Goal: Task Accomplishment & Management: Manage account settings

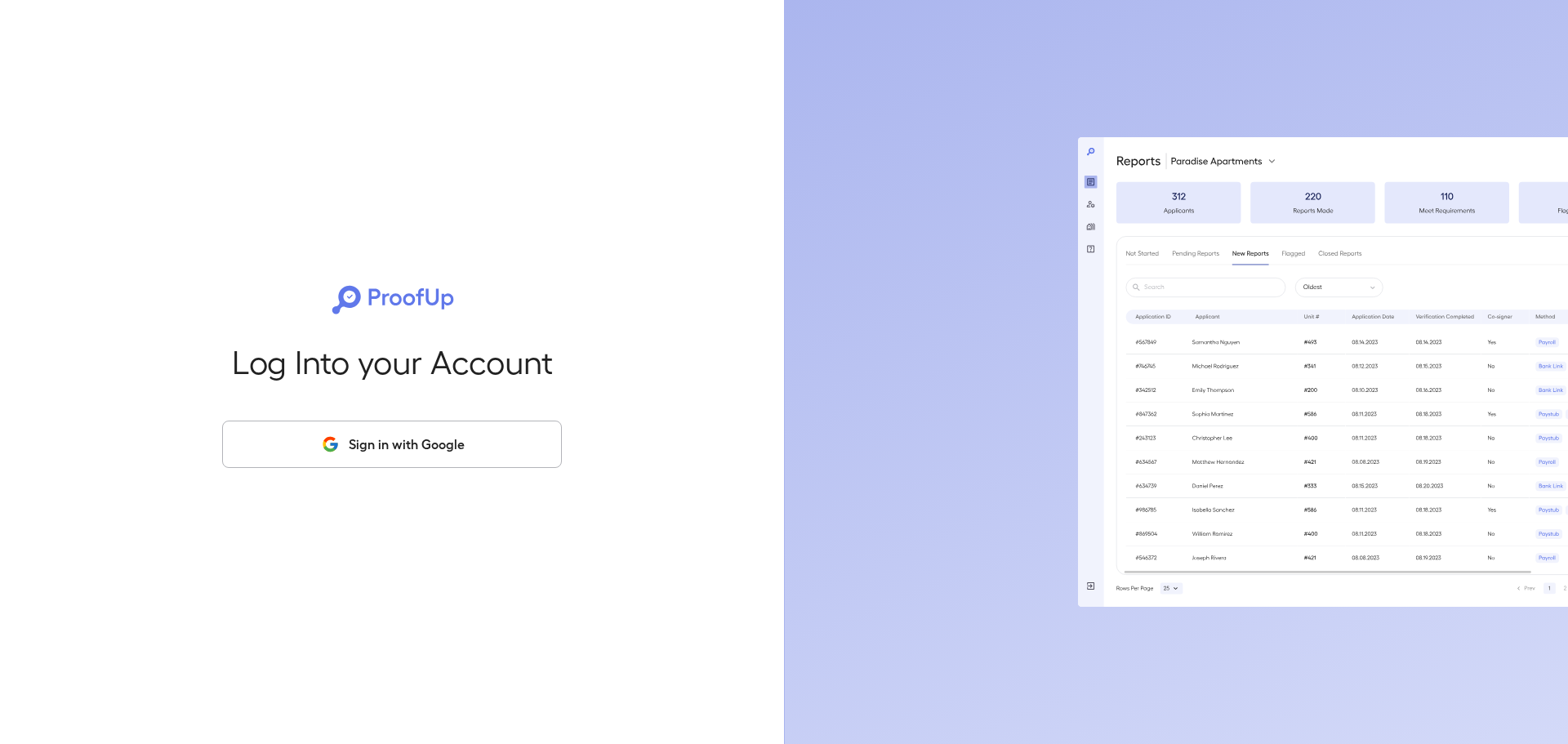
drag, startPoint x: 363, startPoint y: 451, endPoint x: 387, endPoint y: 450, distance: 24.0
click at [362, 451] on button "Sign in with Google" at bounding box center [392, 444] width 340 height 47
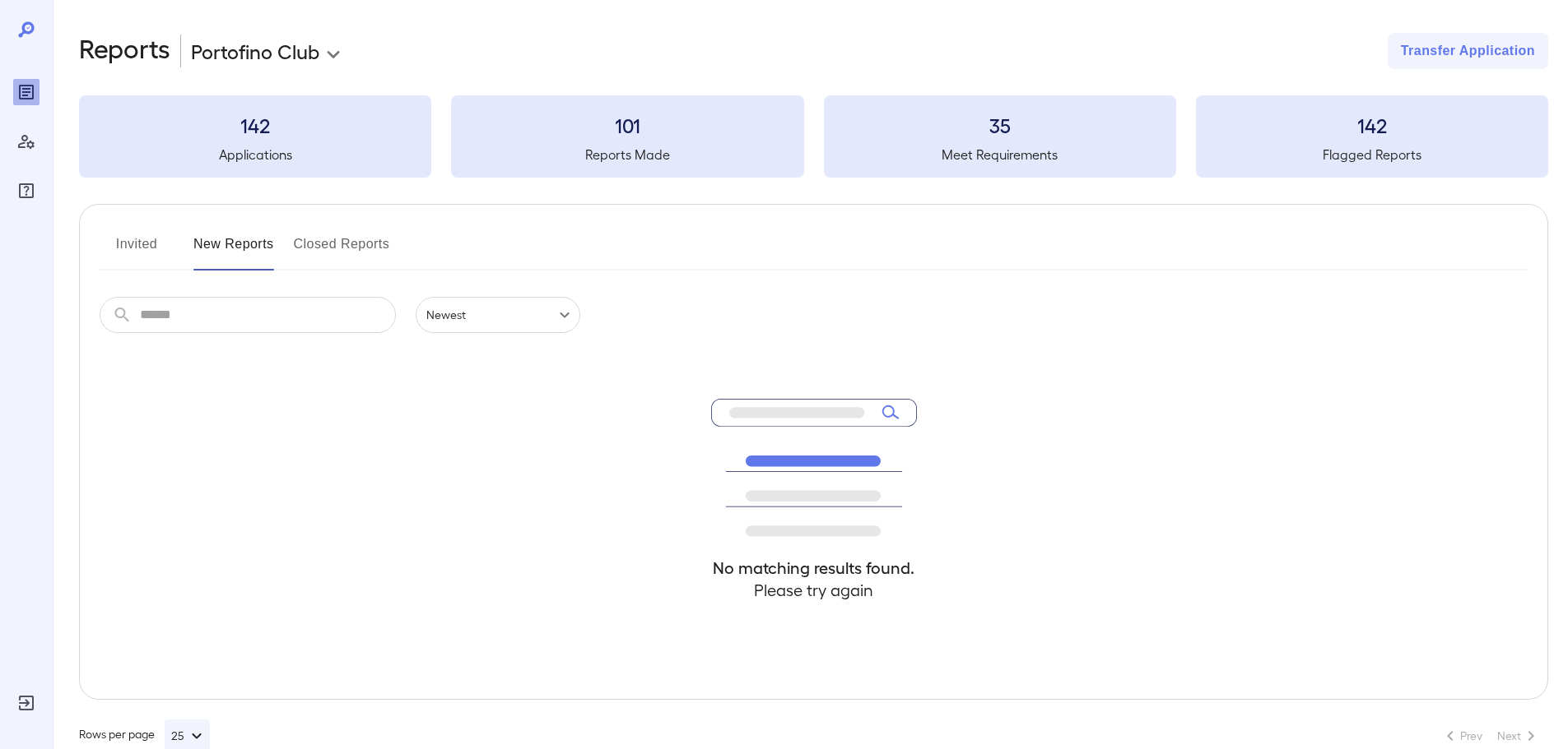
click at [138, 246] on button "Invited" at bounding box center [137, 251] width 74 height 40
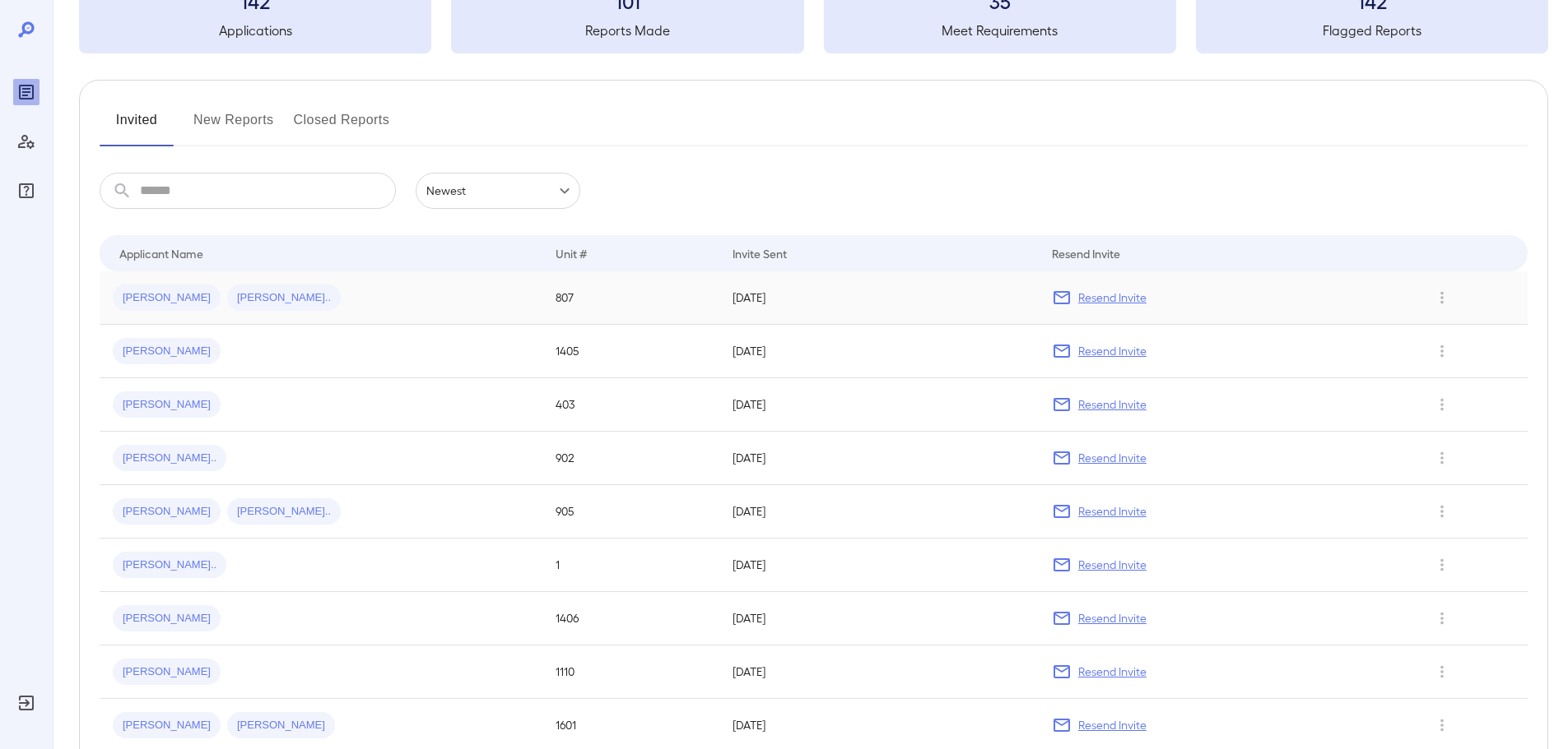
scroll to position [135, 0]
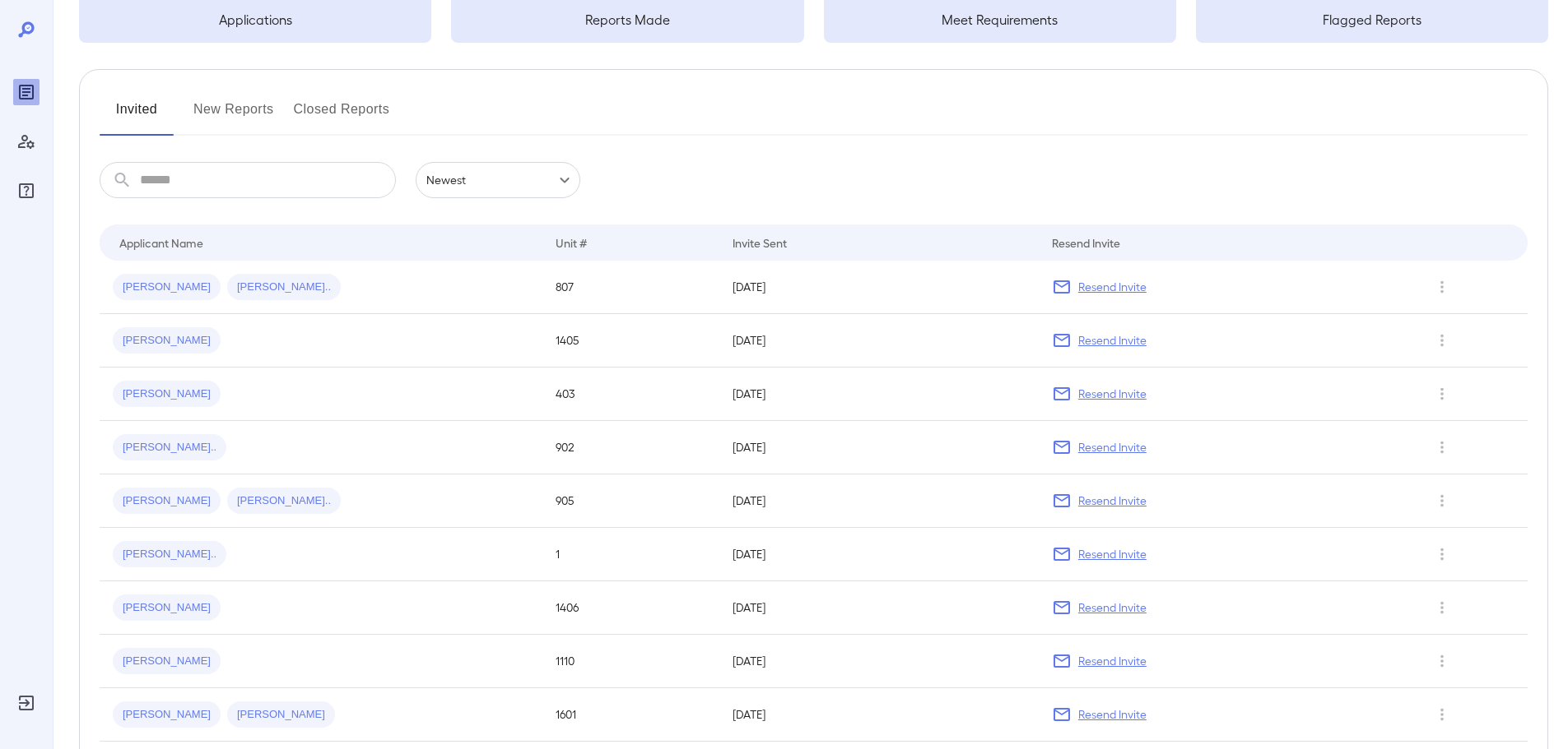
click at [200, 109] on button "New Reports" at bounding box center [233, 116] width 80 height 40
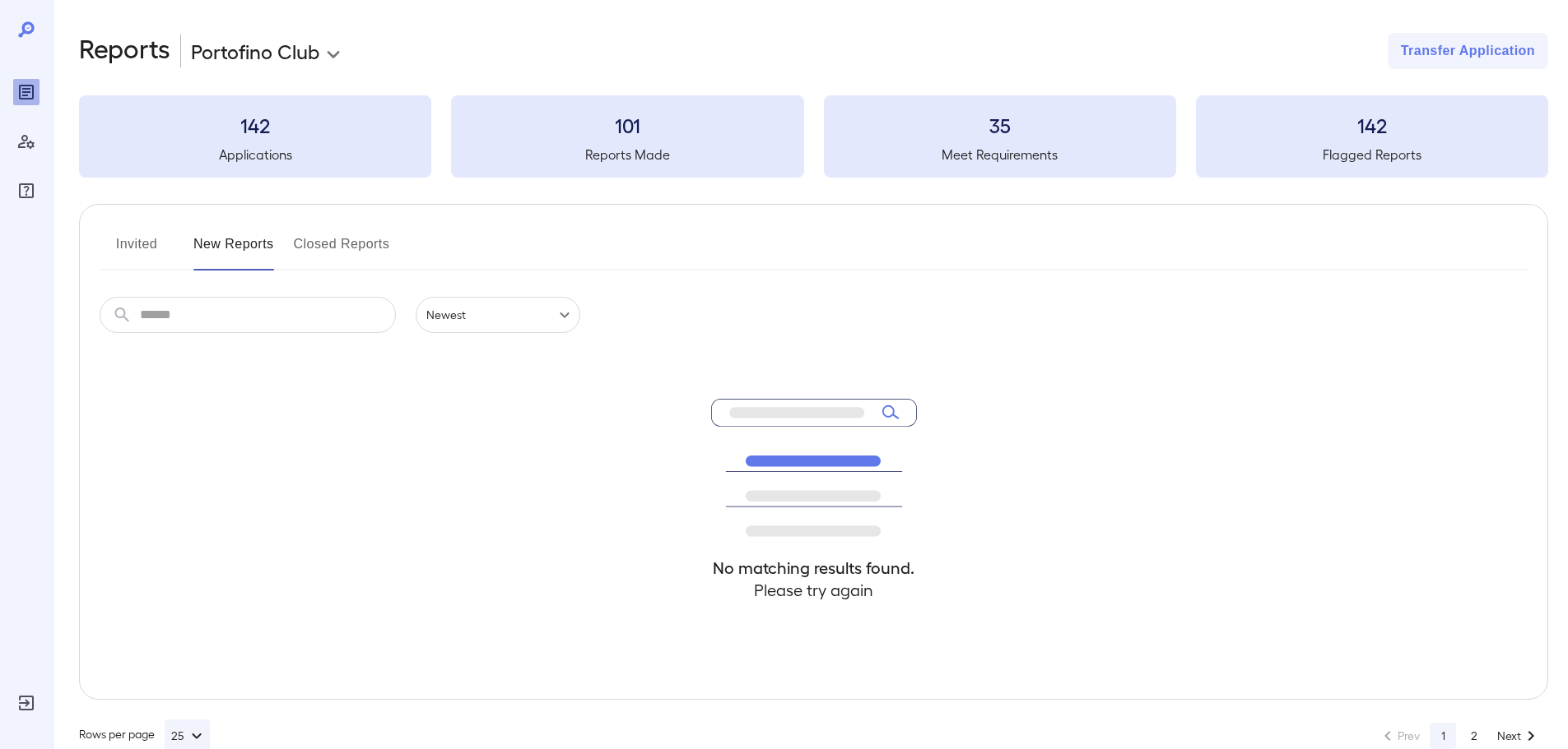
click at [229, 143] on div "142 Applications" at bounding box center [254, 136] width 352 height 82
click at [119, 246] on button "Invited" at bounding box center [137, 251] width 74 height 40
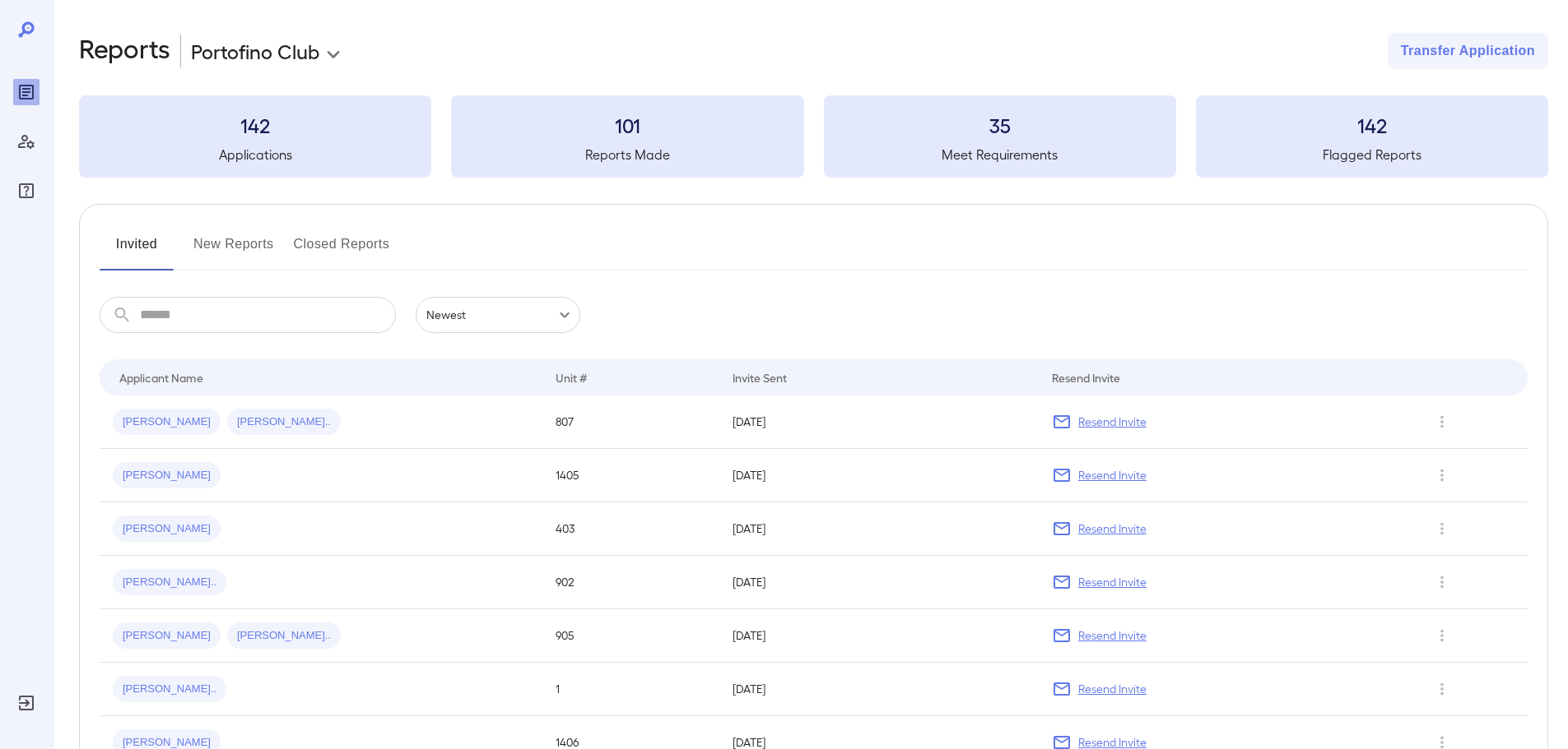
click at [235, 241] on button "New Reports" at bounding box center [233, 251] width 80 height 40
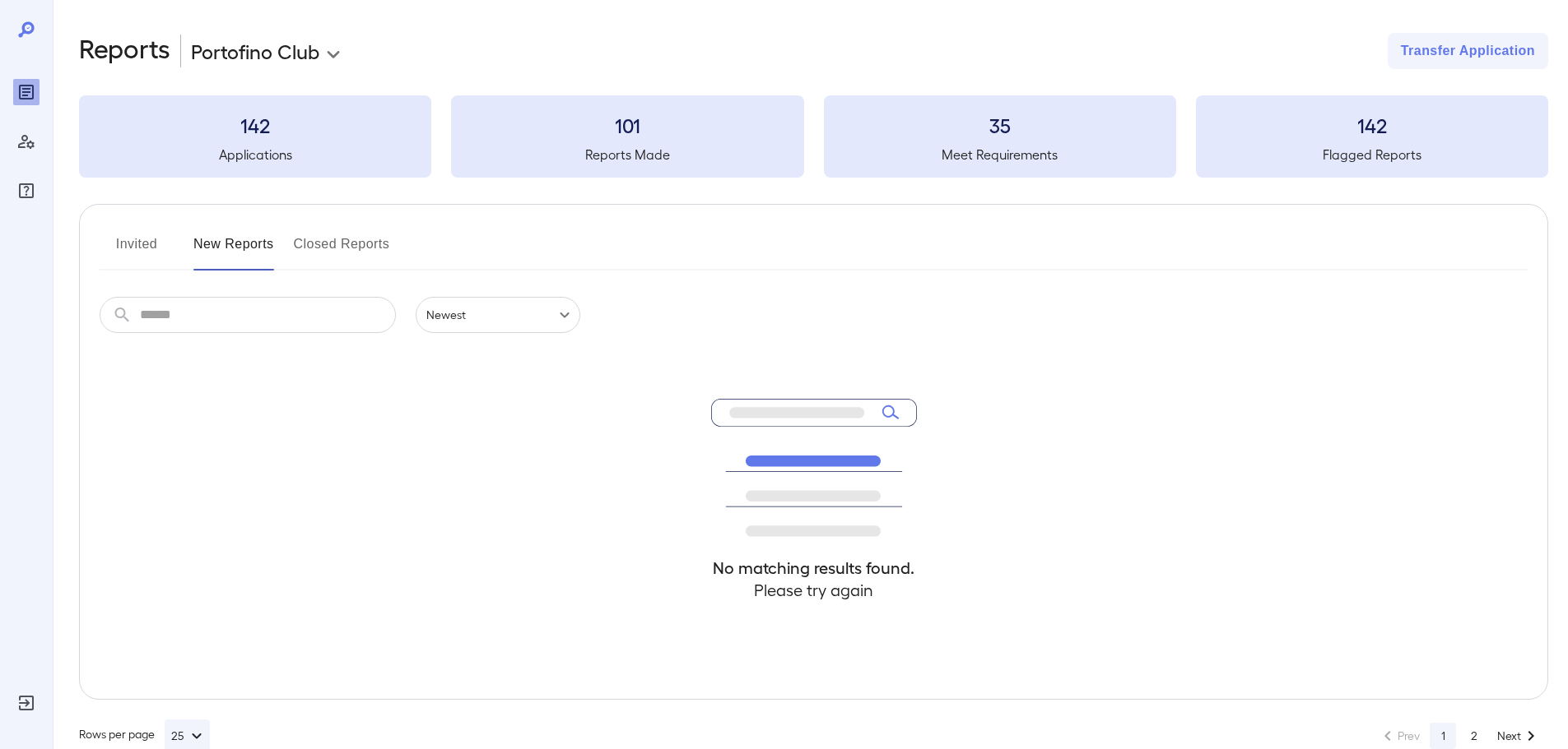
click at [344, 242] on button "Closed Reports" at bounding box center [342, 251] width 96 height 40
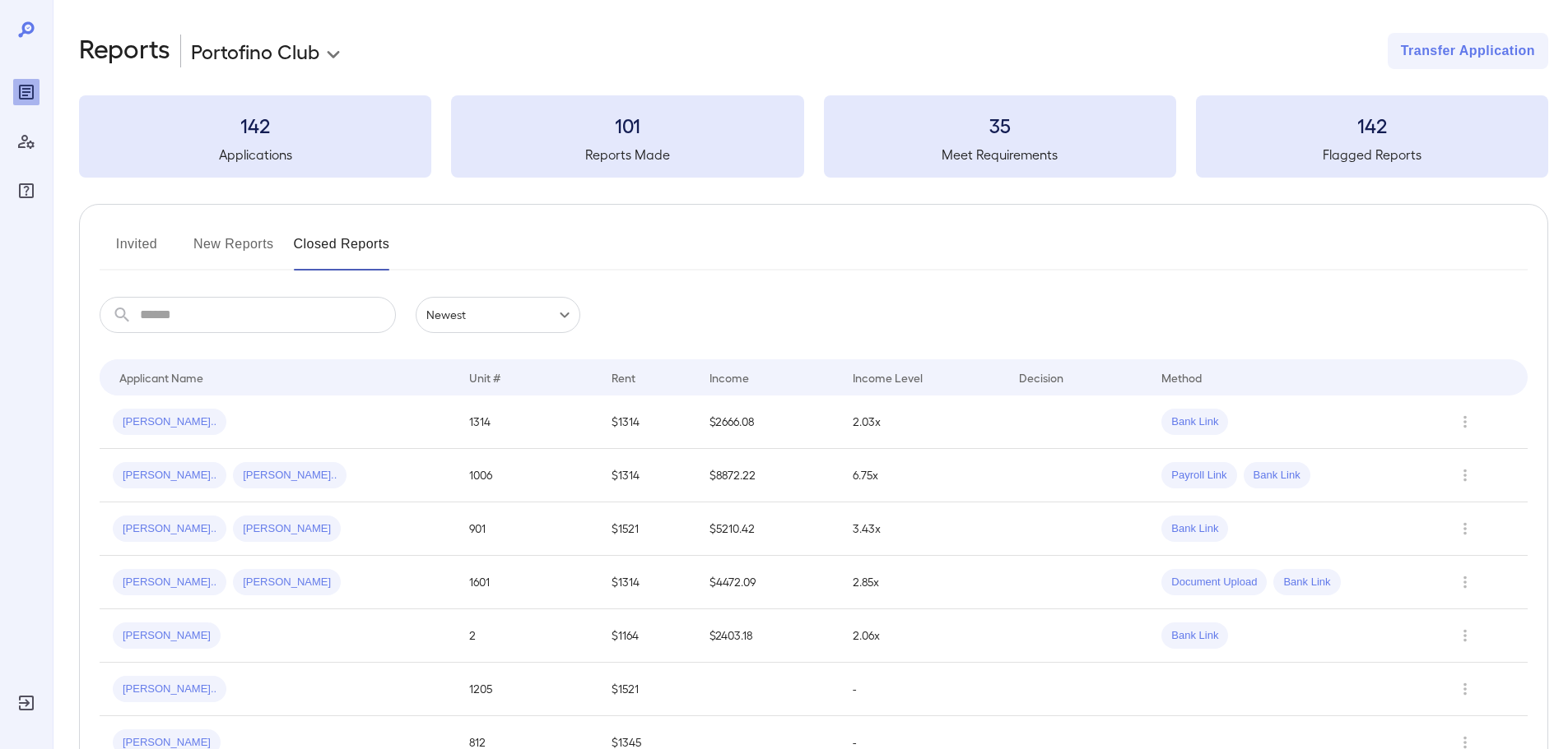
click at [204, 321] on input "text" at bounding box center [268, 315] width 256 height 36
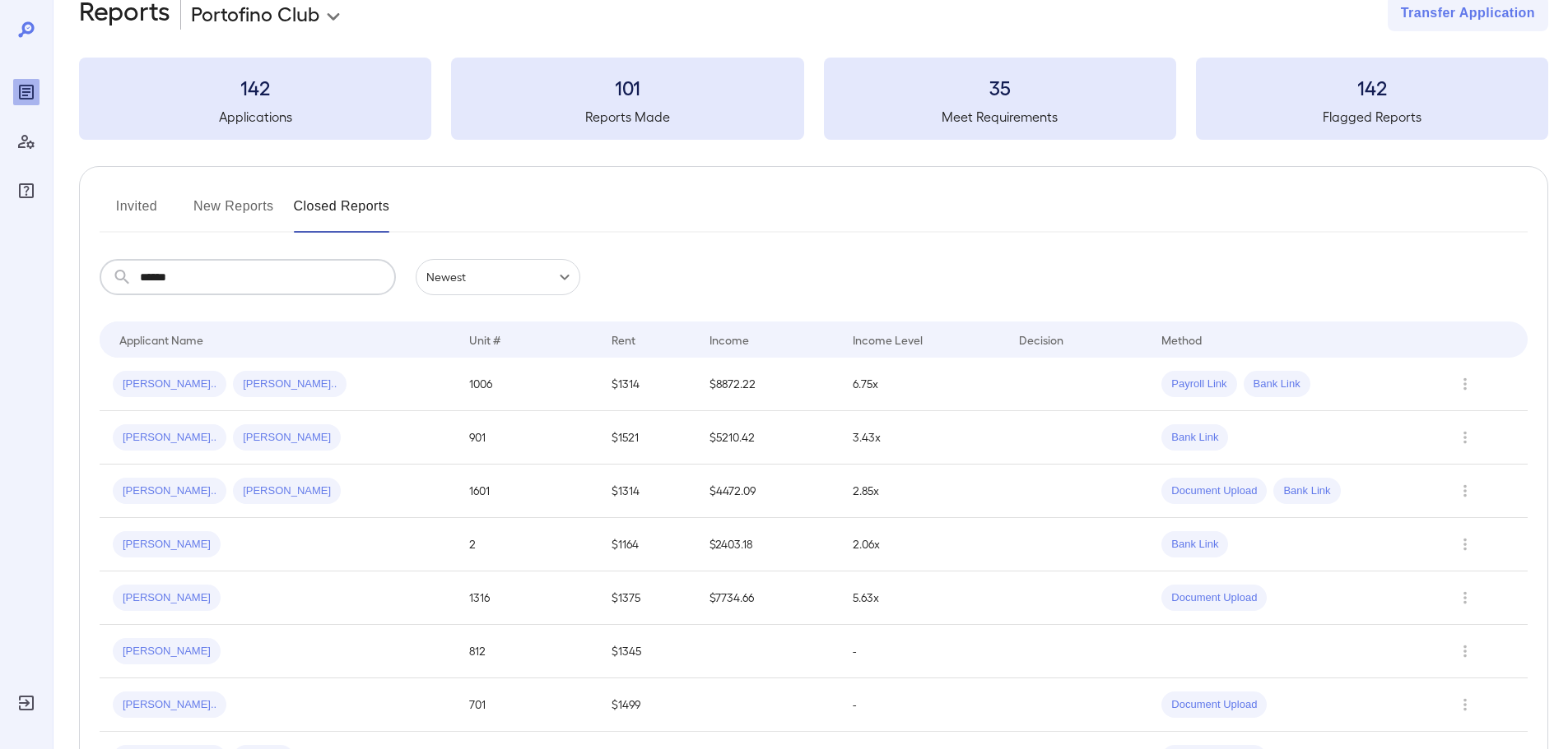
scroll to position [69, 0]
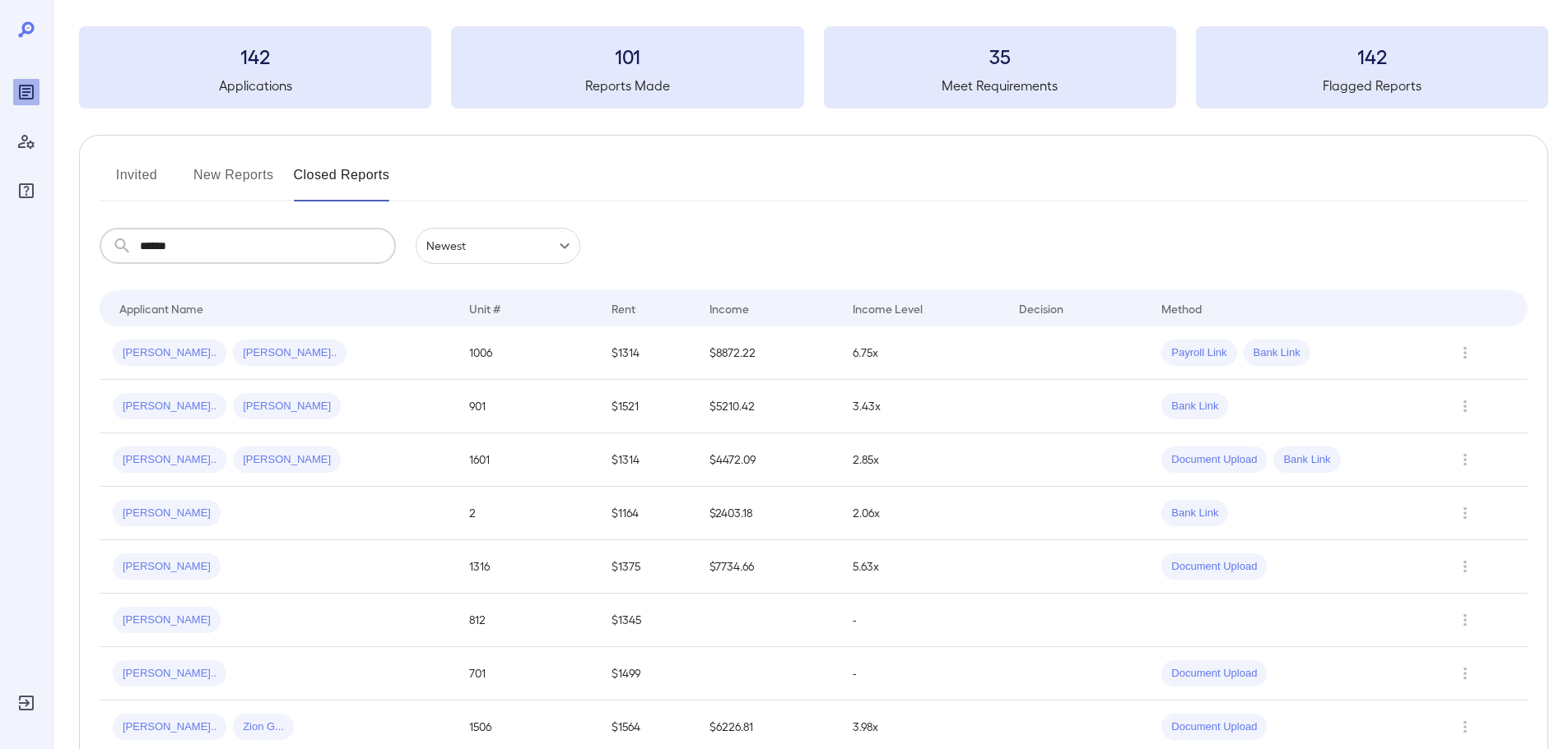
type input "******"
click at [138, 187] on button "Invited" at bounding box center [137, 182] width 74 height 40
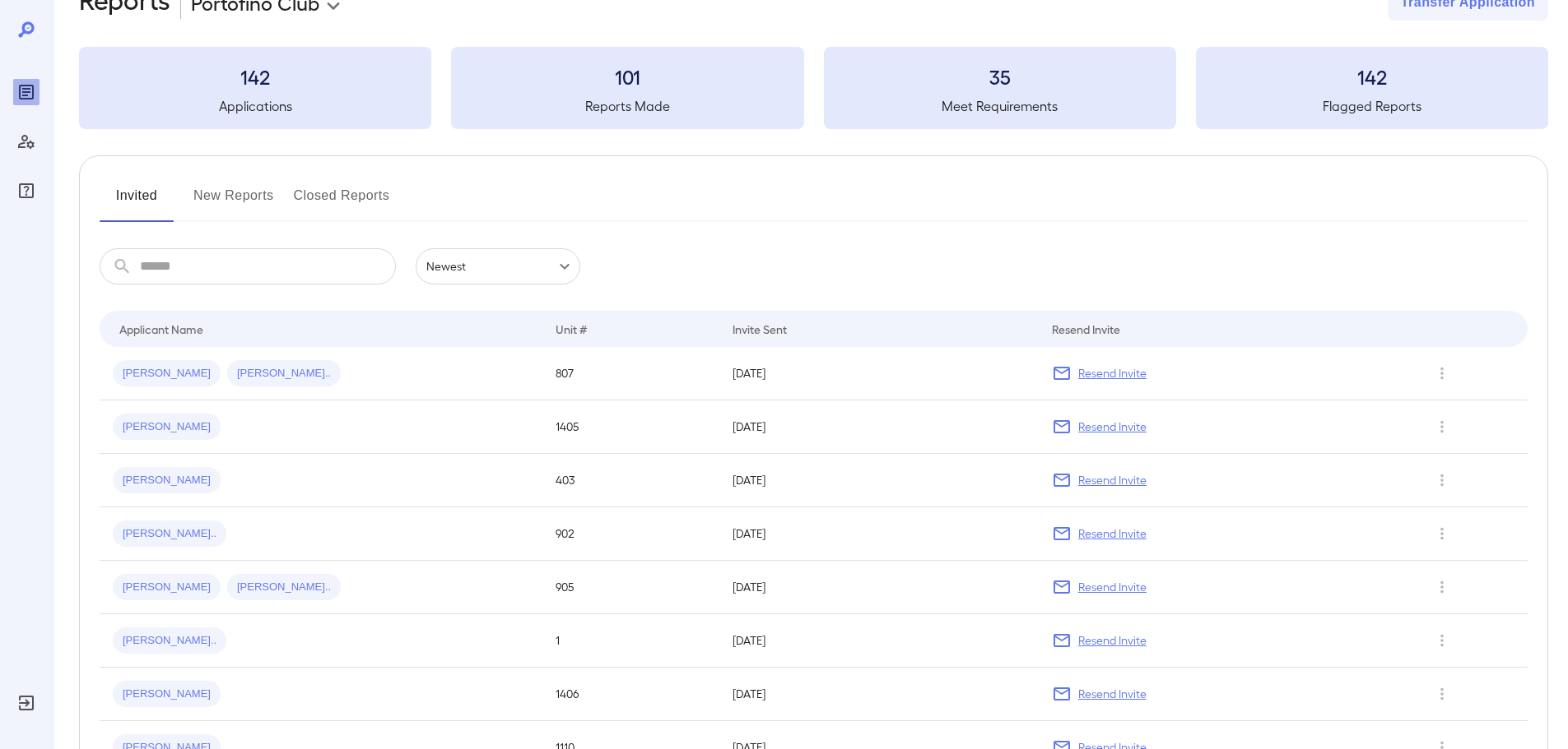
scroll to position [35, 0]
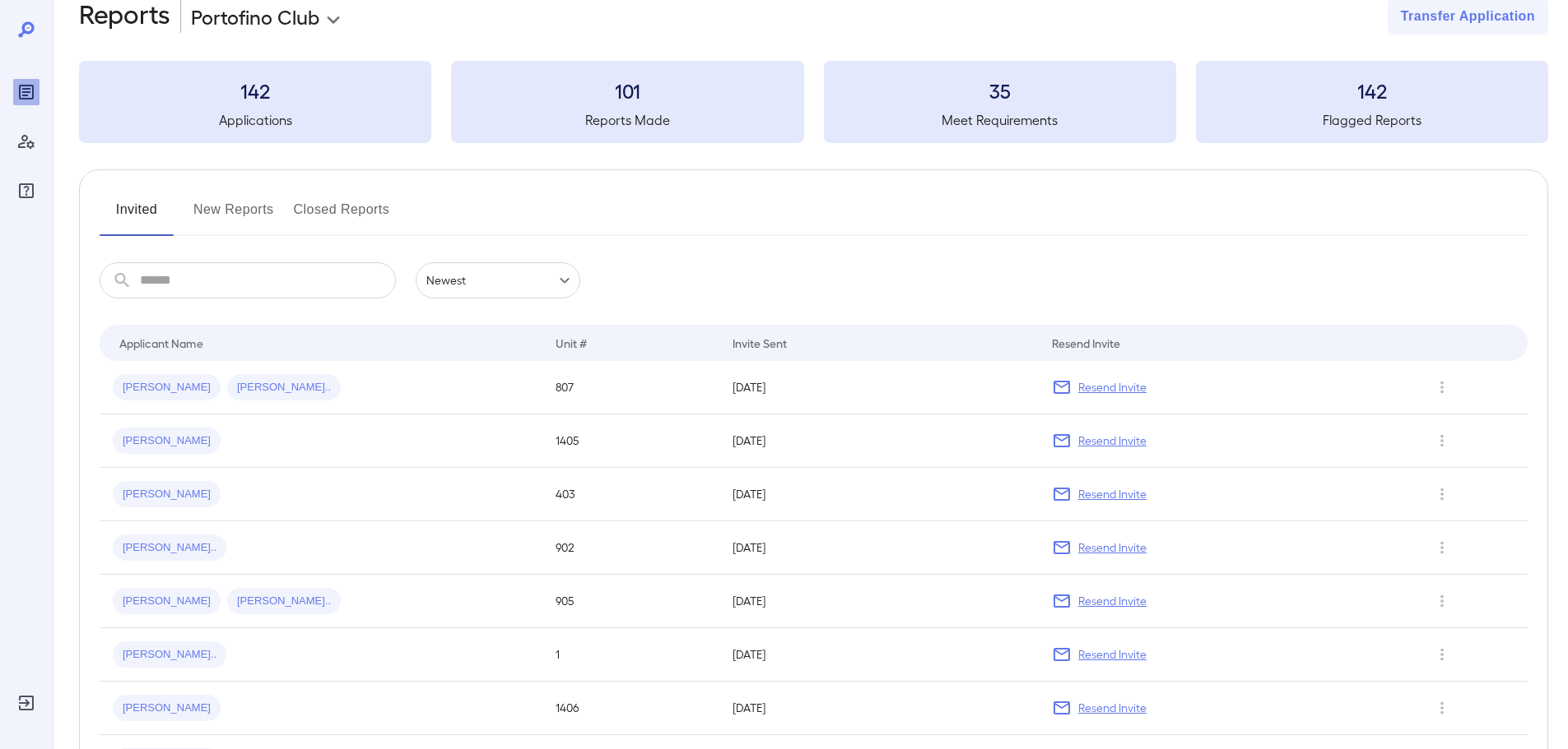
click at [248, 213] on button "New Reports" at bounding box center [233, 216] width 80 height 40
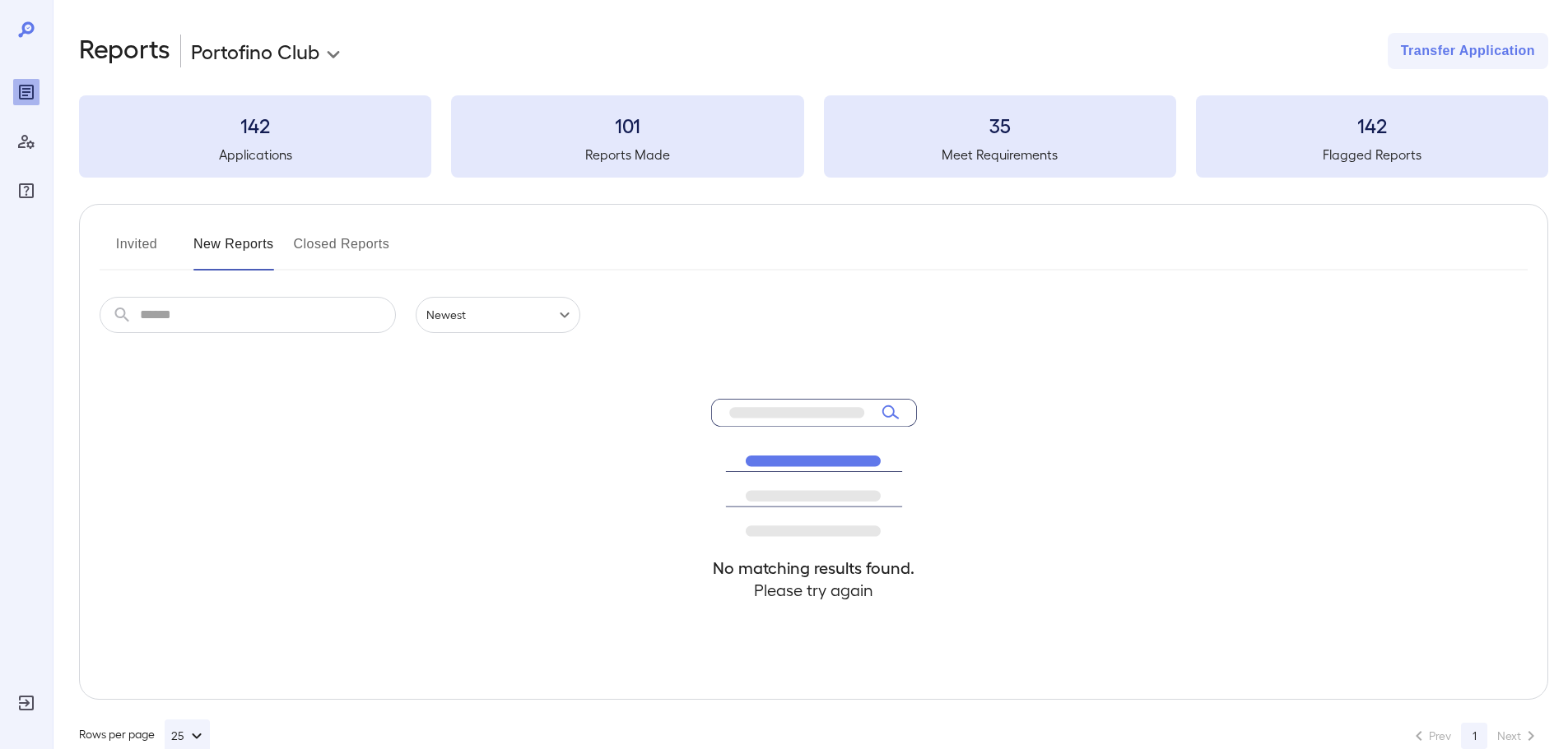
click at [100, 241] on button "Invited" at bounding box center [137, 251] width 74 height 40
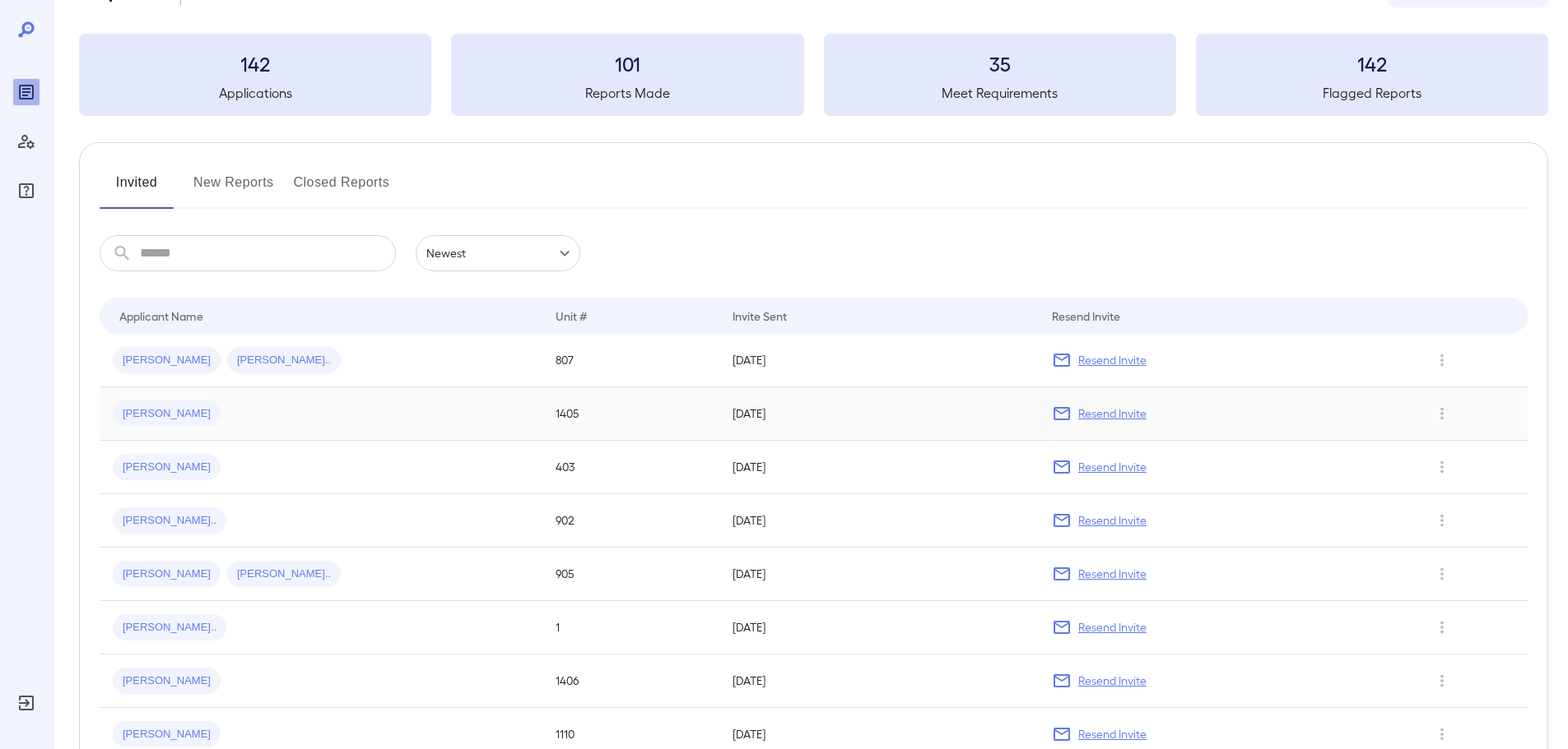
scroll to position [2, 0]
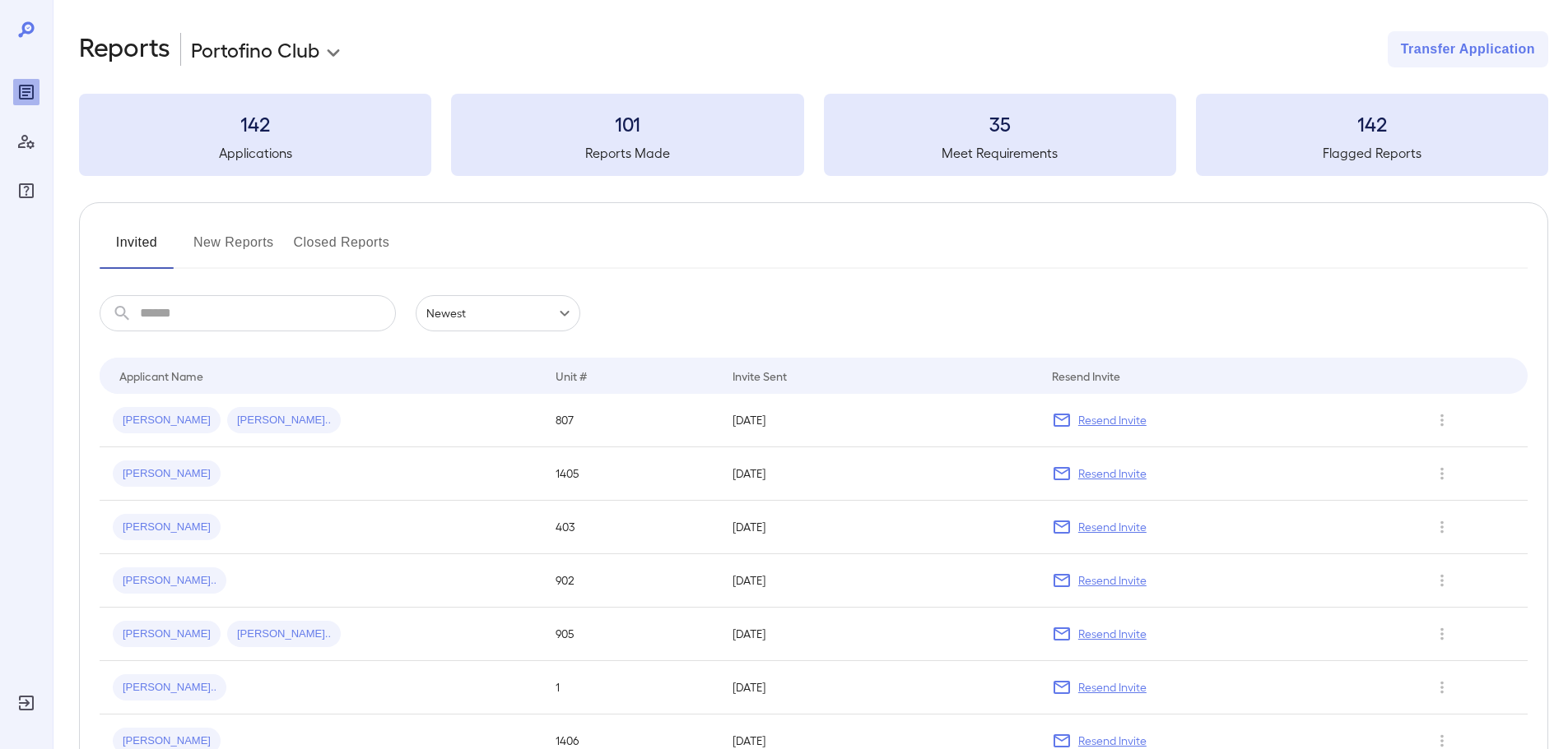
click at [957, 123] on h3 "35" at bounding box center [999, 123] width 352 height 26
click at [1354, 144] on h5 "Flagged Reports" at bounding box center [1372, 152] width 352 height 20
click at [219, 326] on input "text" at bounding box center [268, 313] width 256 height 36
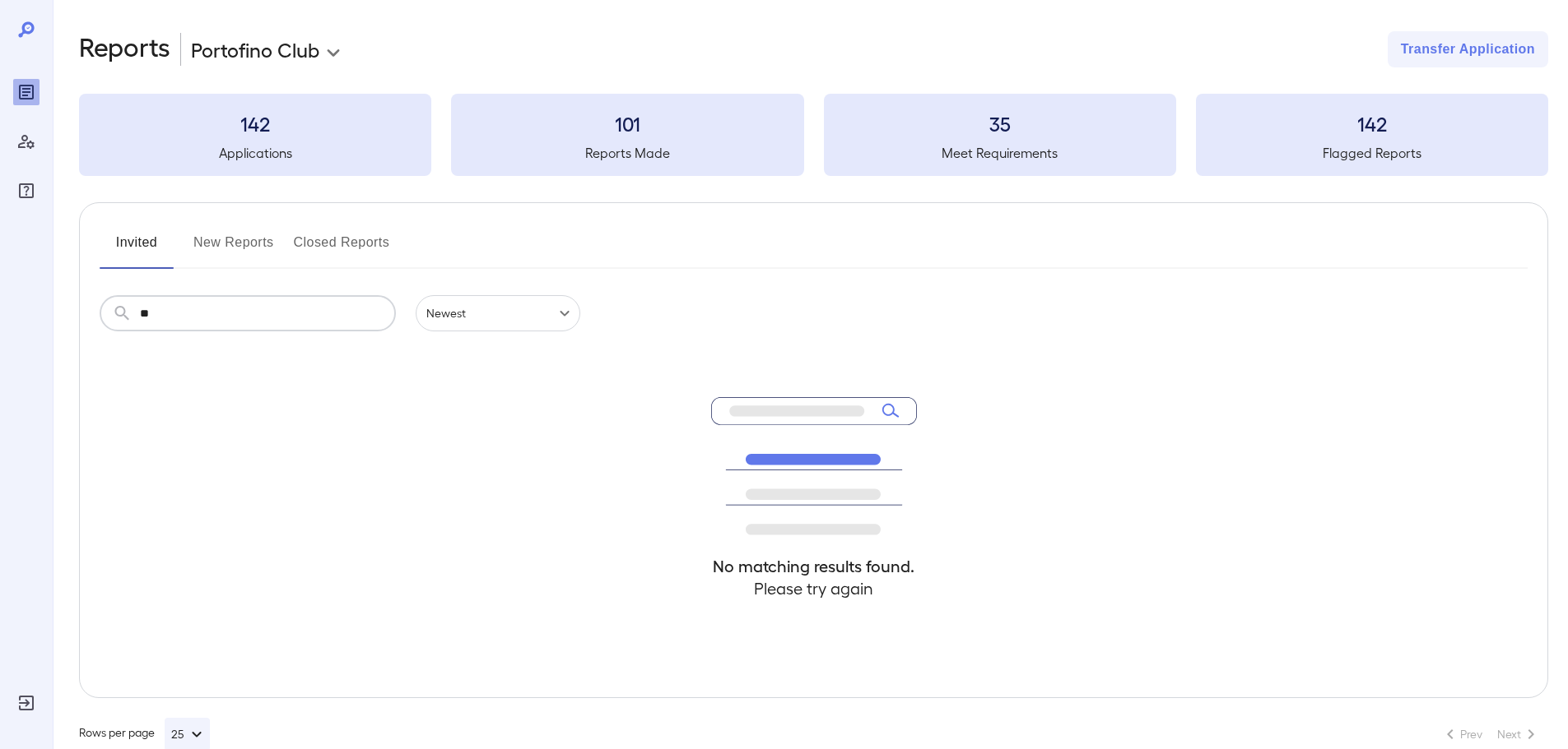
type input "*"
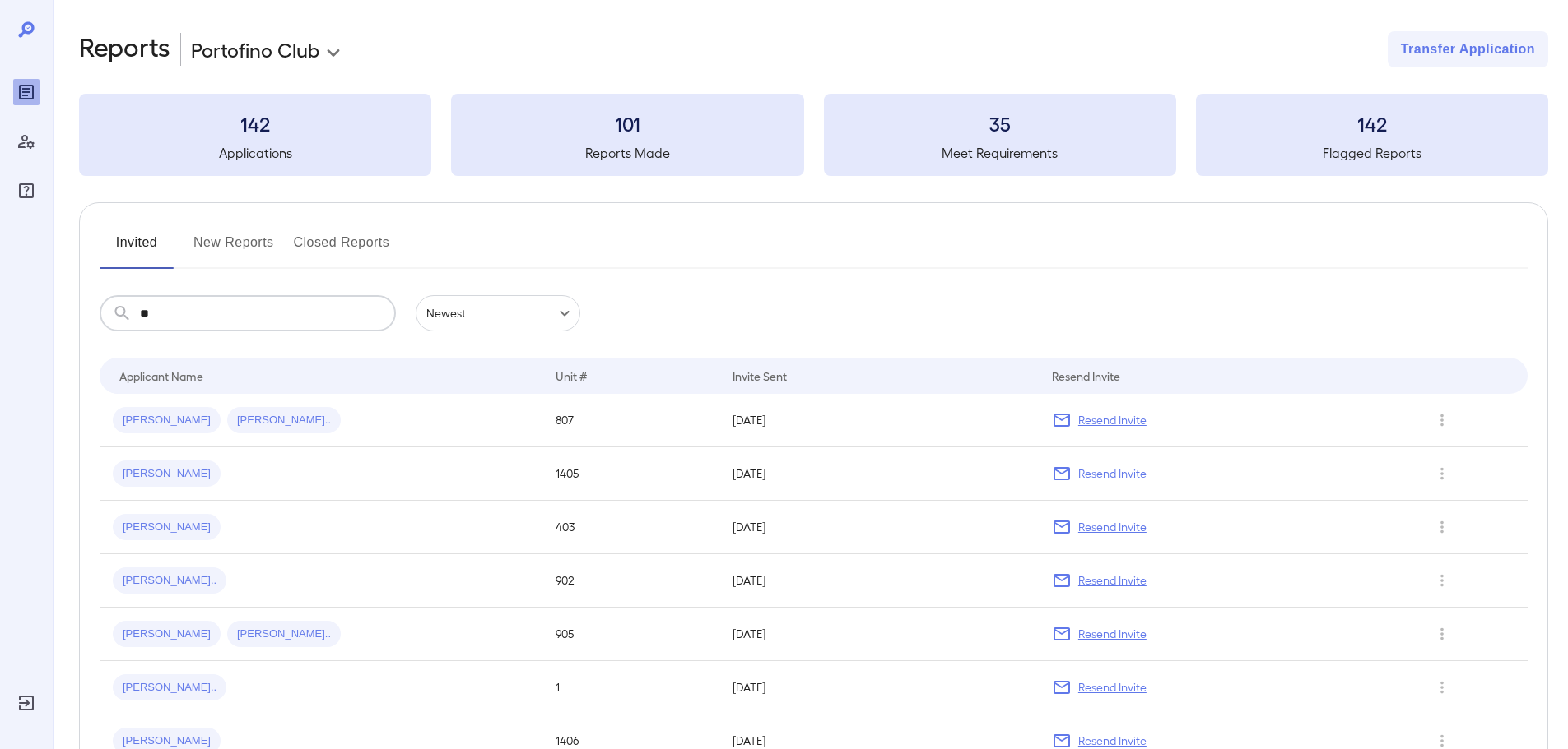
scroll to position [0, 0]
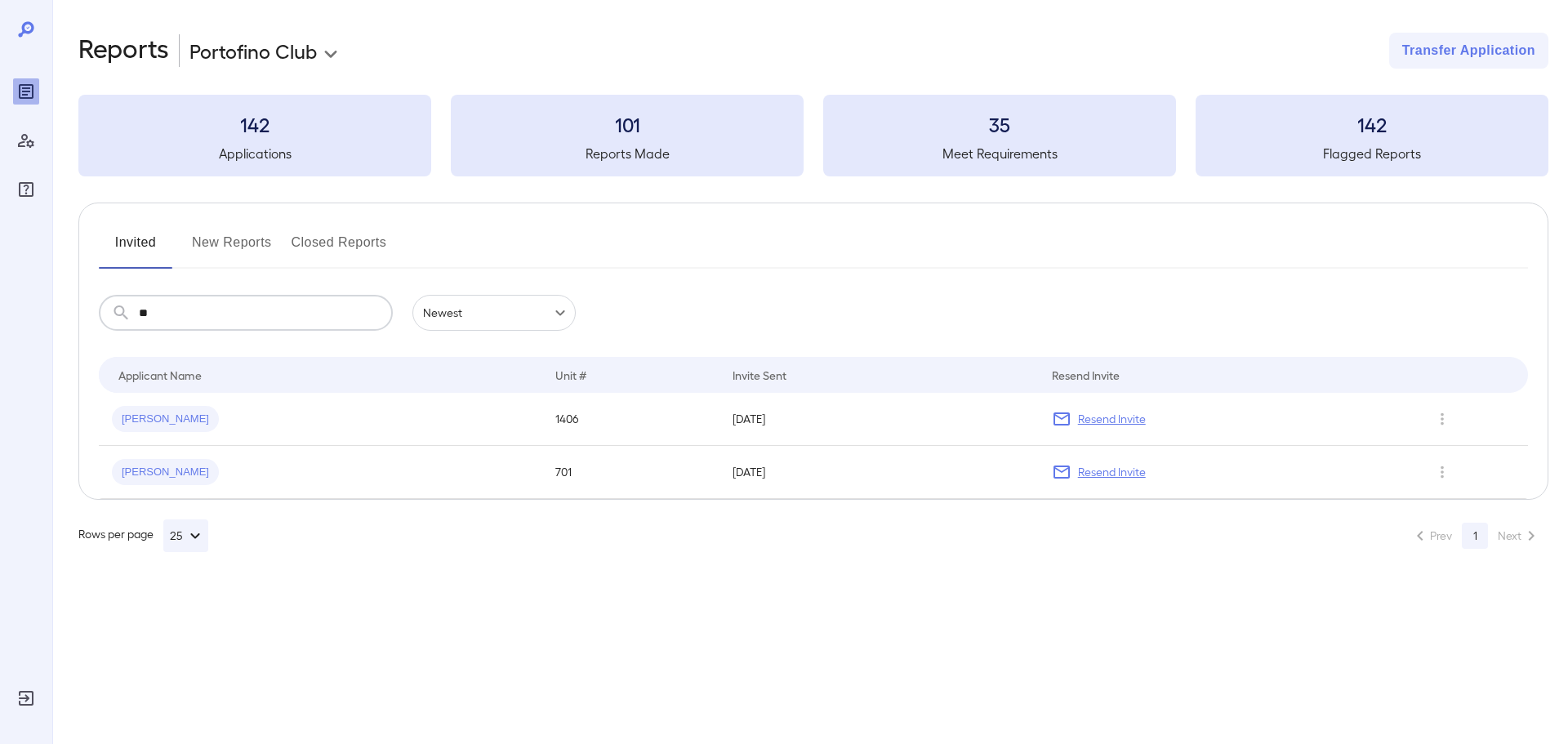
type input "*"
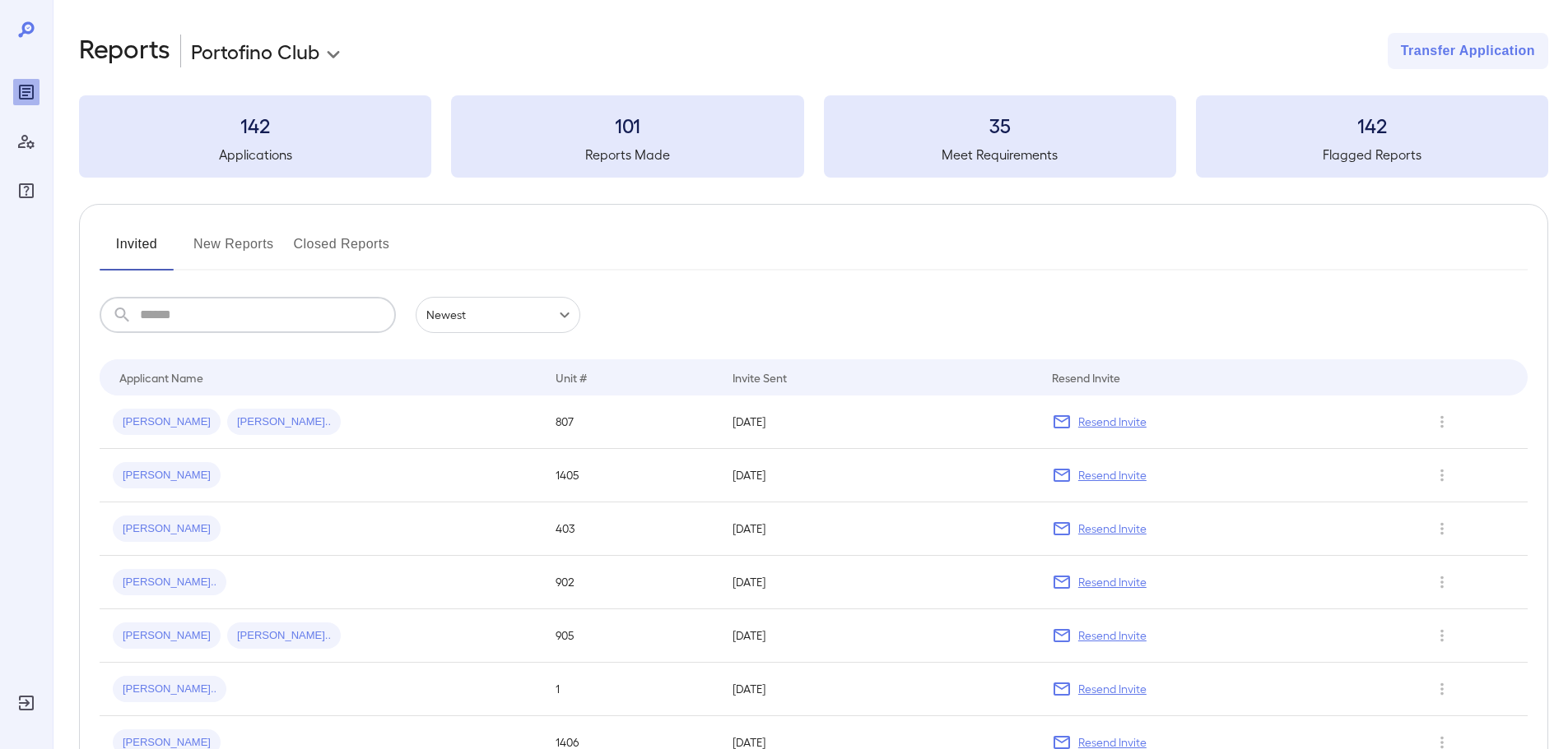
click at [235, 244] on button "New Reports" at bounding box center [233, 251] width 80 height 40
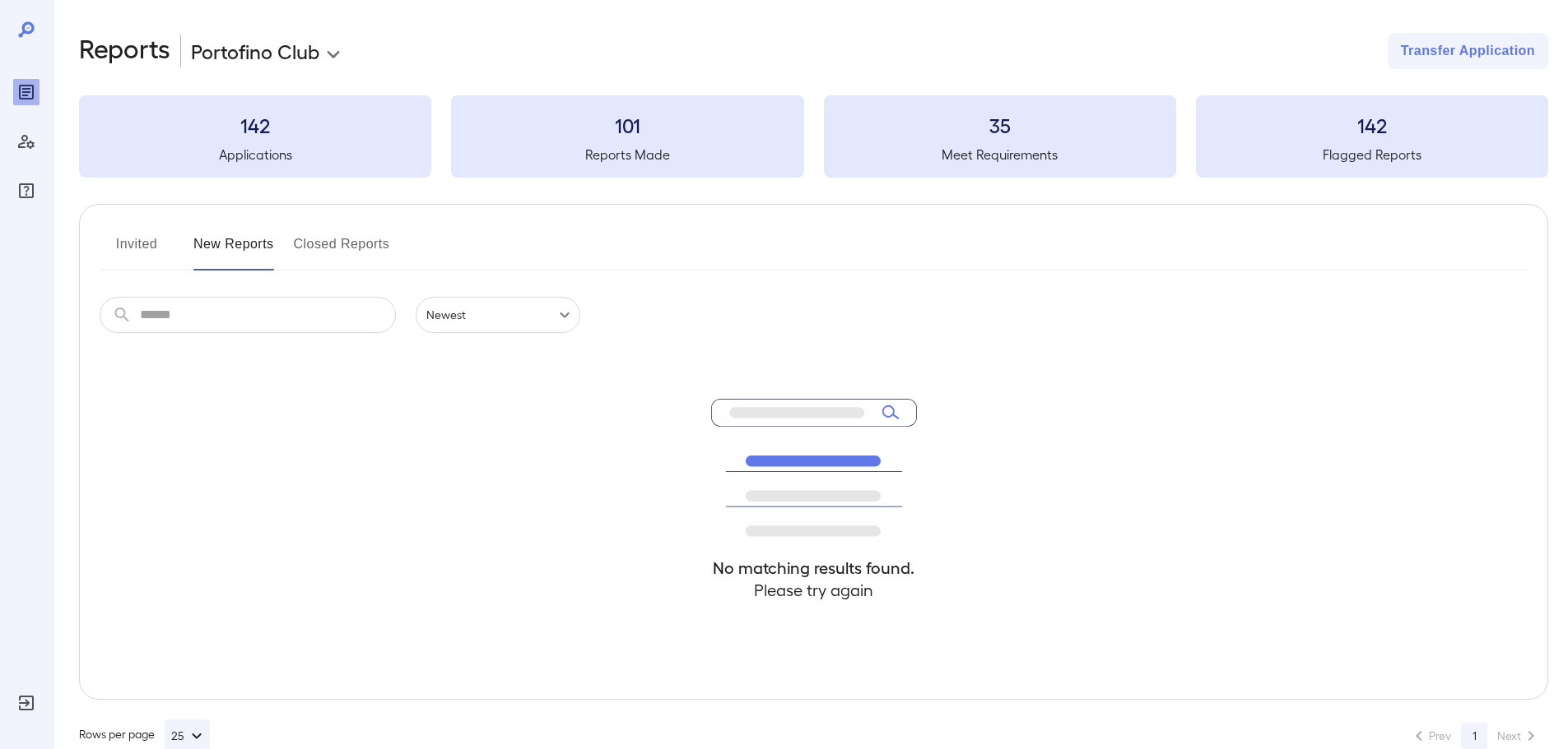
click at [390, 247] on div "Invited New Reports Closed Reports" at bounding box center [813, 251] width 1428 height 40
click at [387, 247] on button "Closed Reports" at bounding box center [342, 251] width 96 height 40
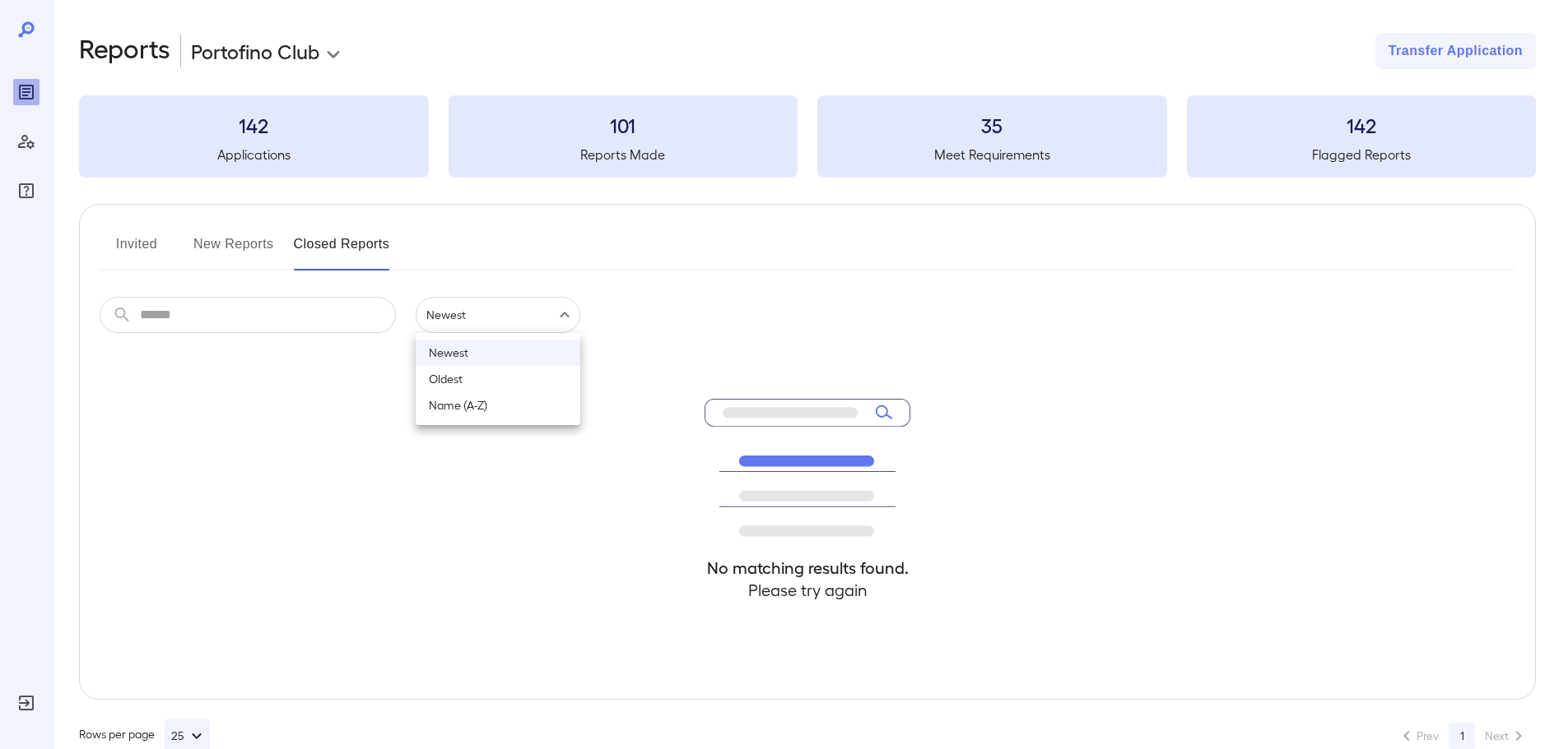
click at [536, 317] on body "**********" at bounding box center [784, 374] width 1568 height 749
click at [450, 378] on li "Oldest" at bounding box center [498, 379] width 164 height 26
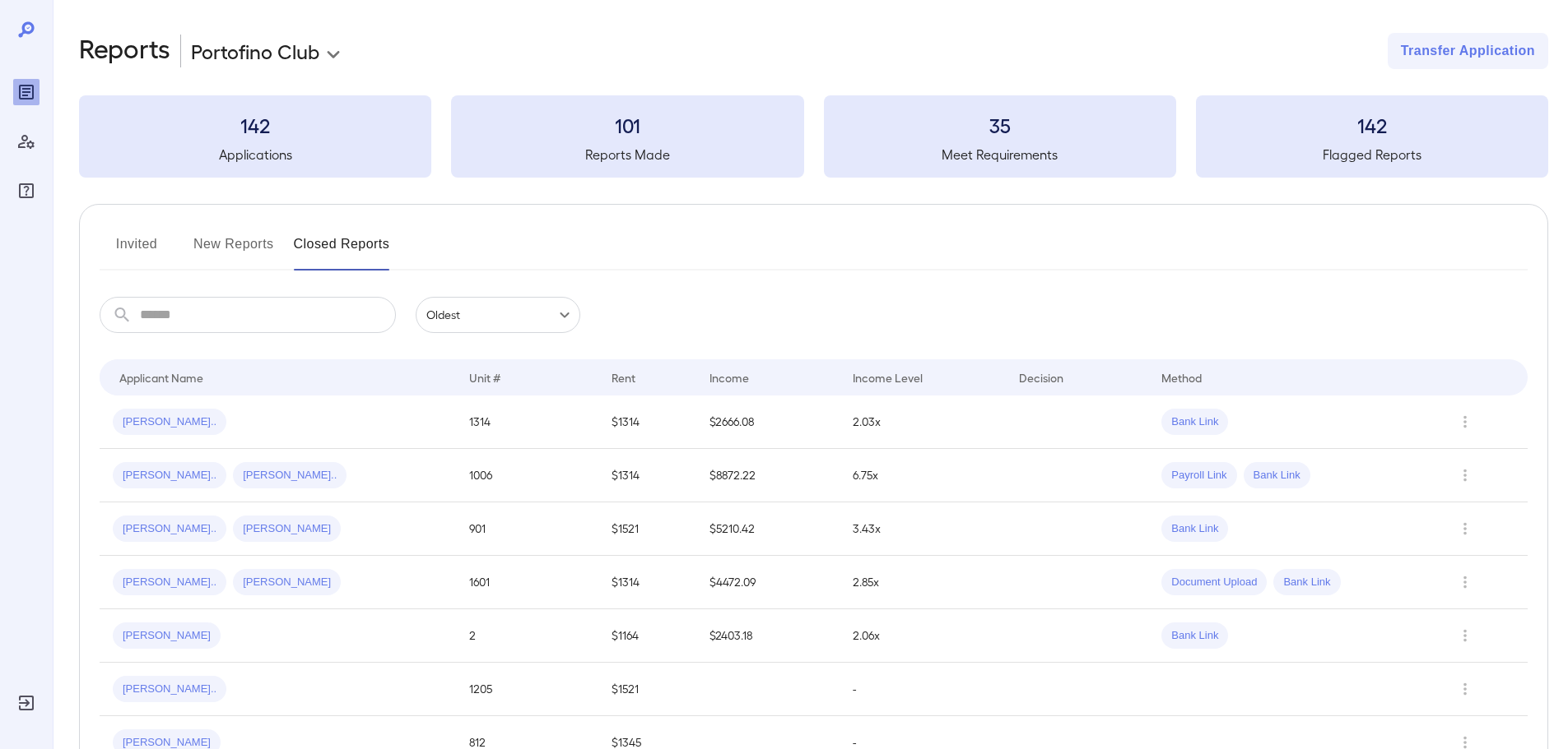
click at [532, 314] on body "**********" at bounding box center [784, 374] width 1568 height 749
click at [472, 361] on li "Newest" at bounding box center [498, 353] width 164 height 26
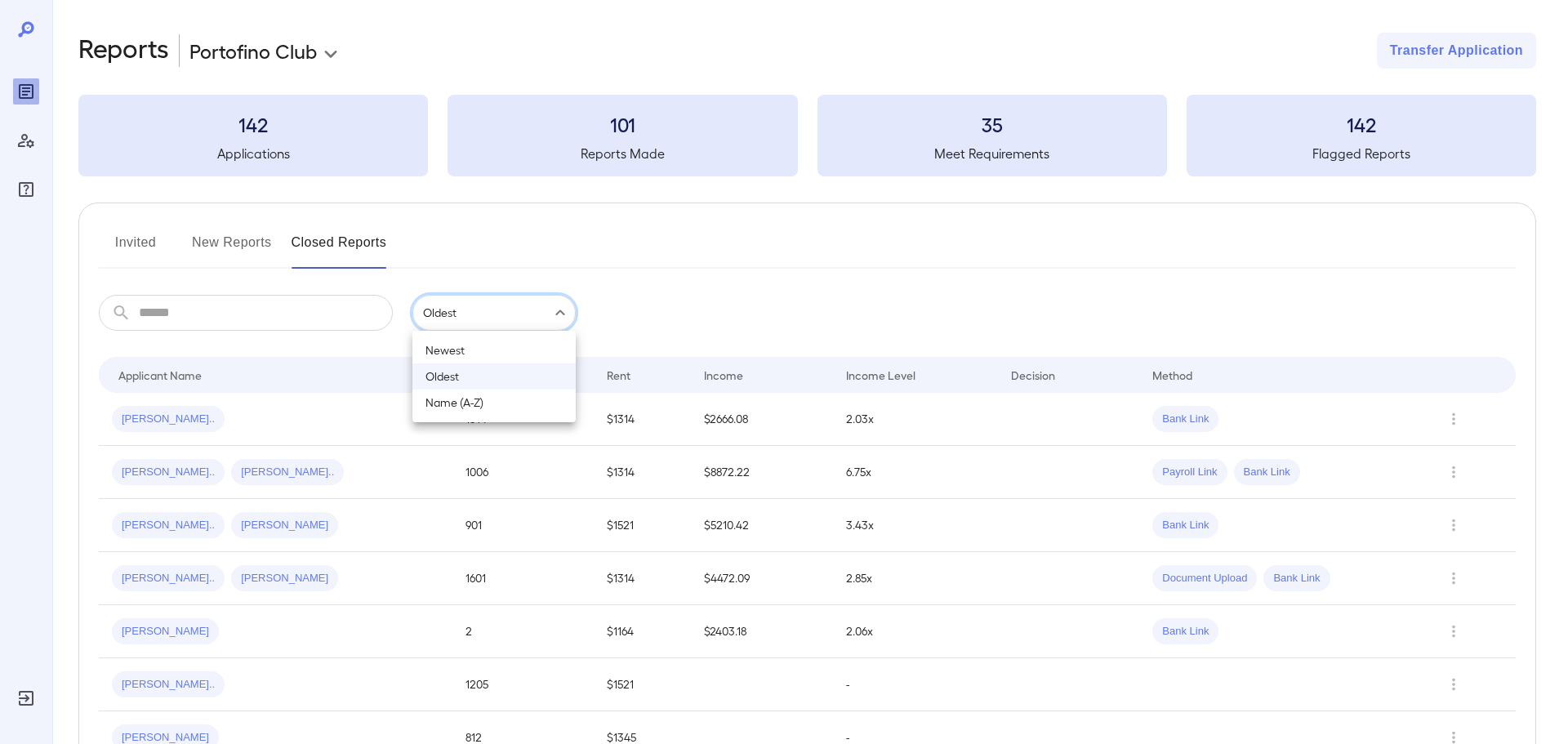
type input "******"
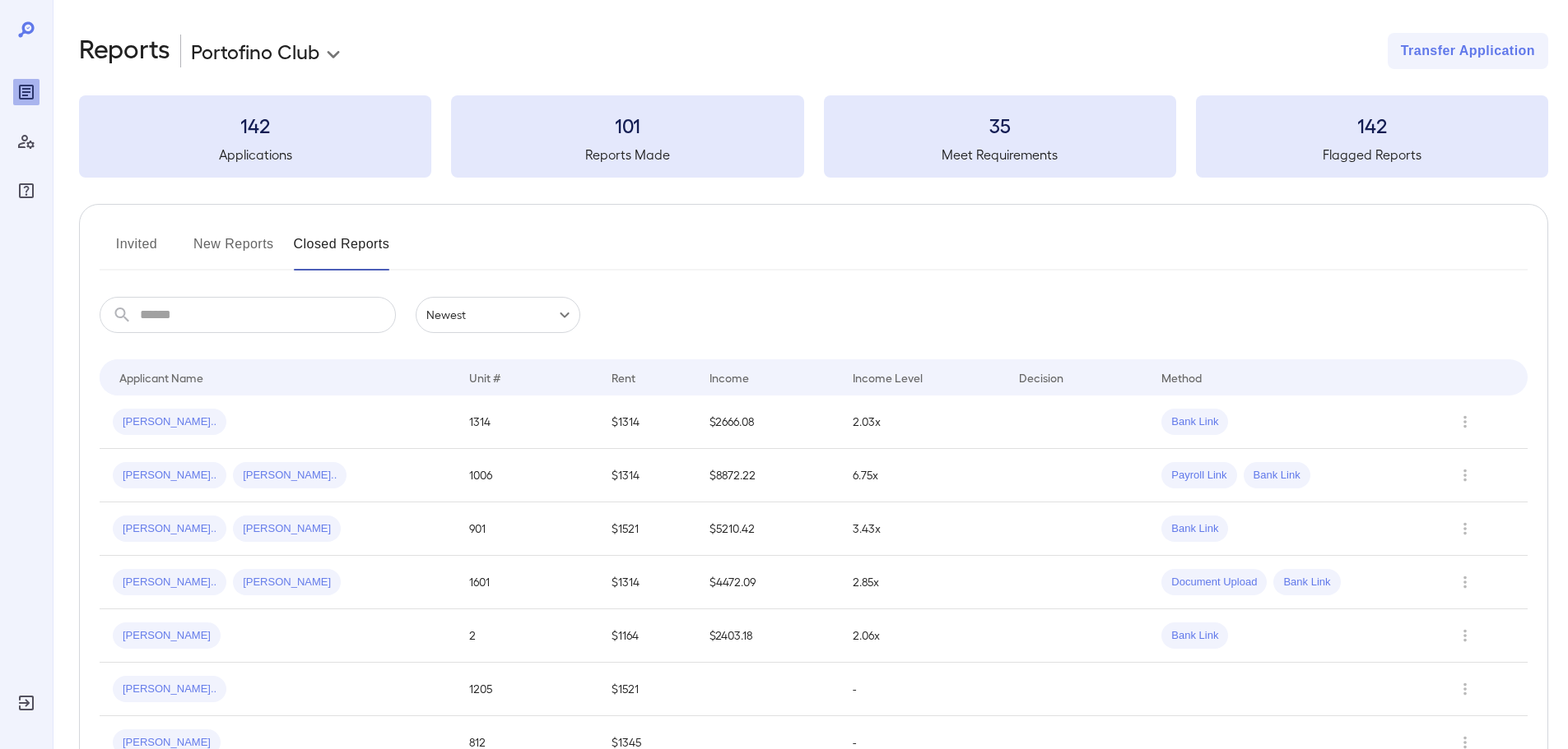
click at [119, 260] on button "Invited" at bounding box center [137, 251] width 74 height 40
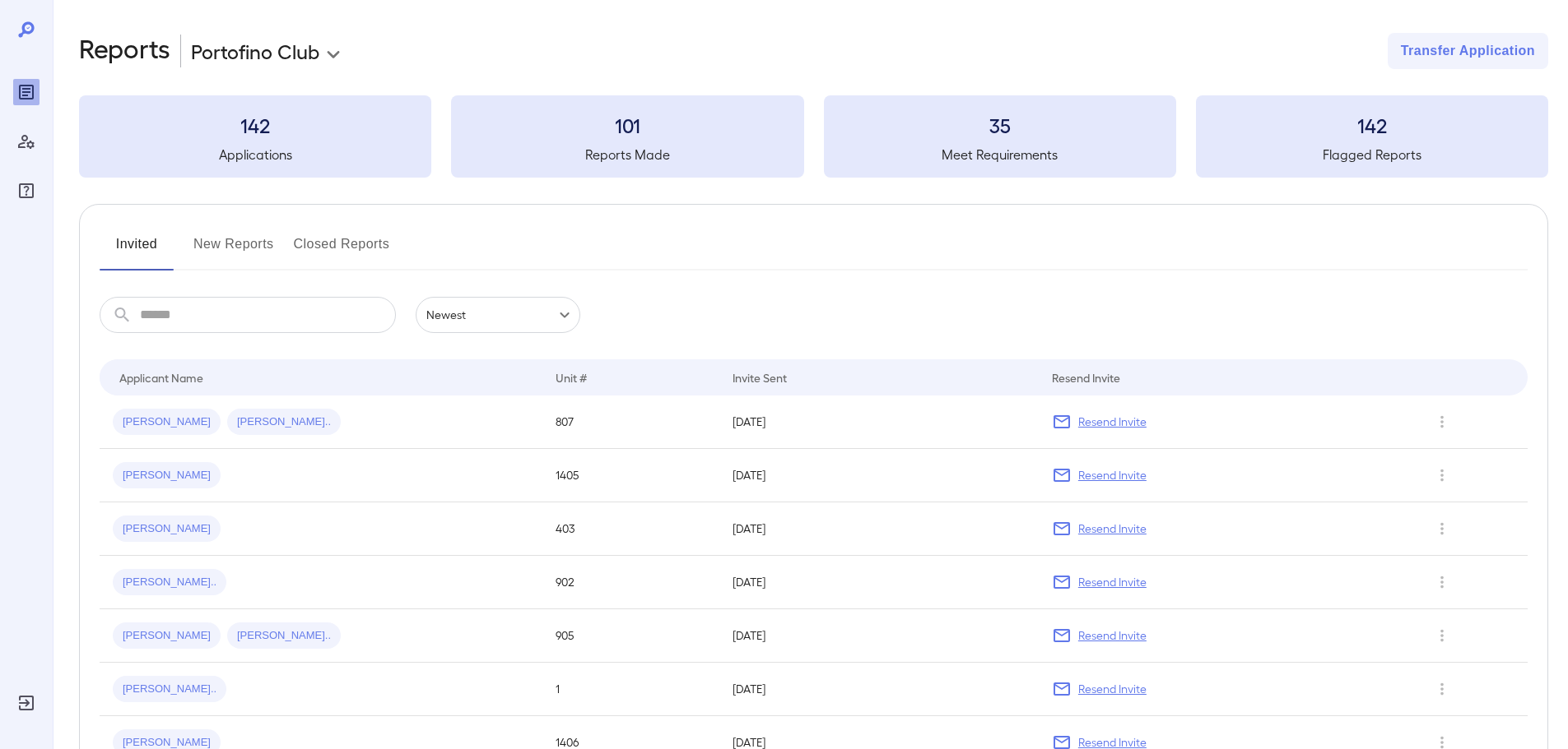
click at [238, 241] on button "New Reports" at bounding box center [233, 251] width 80 height 40
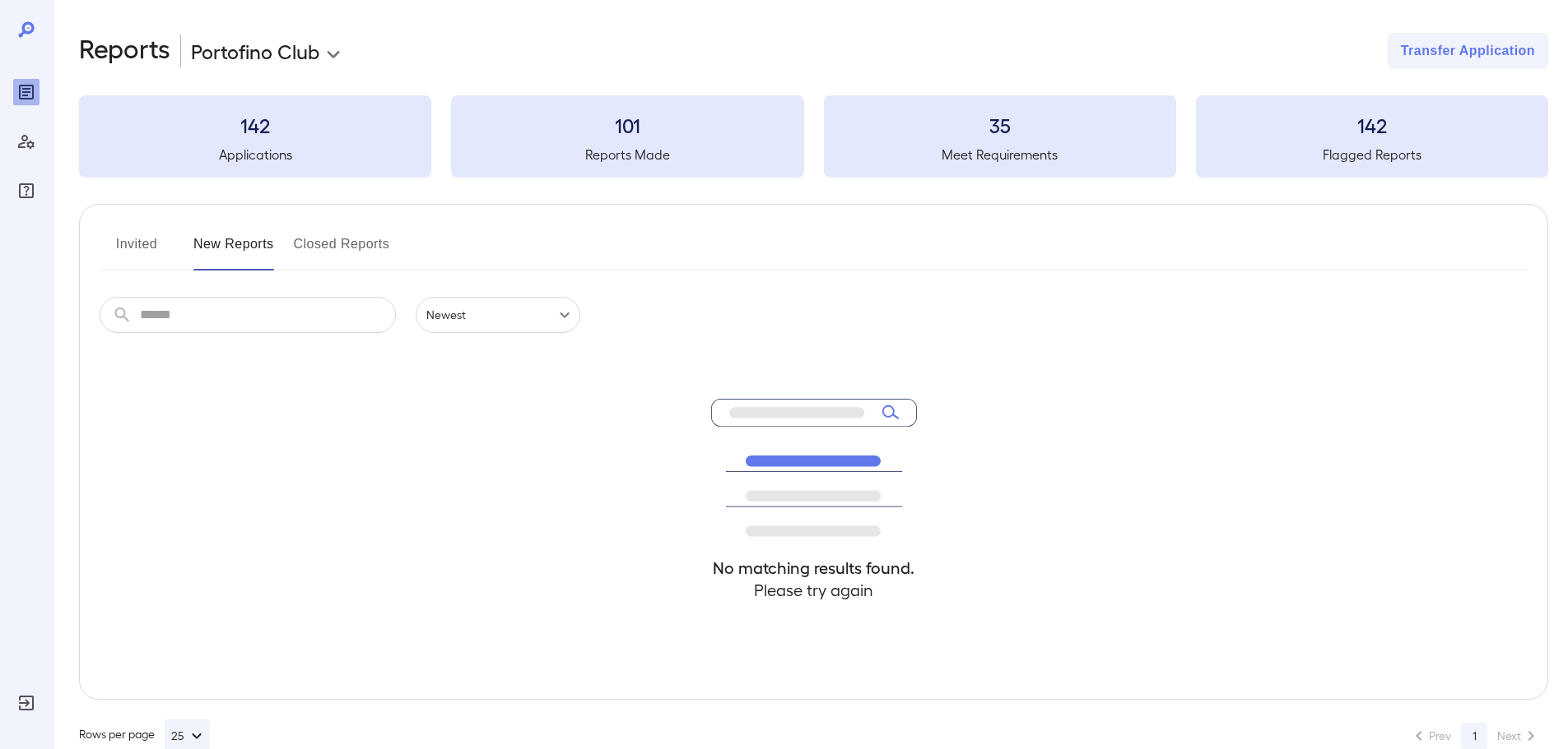
click at [122, 250] on button "Invited" at bounding box center [137, 251] width 74 height 40
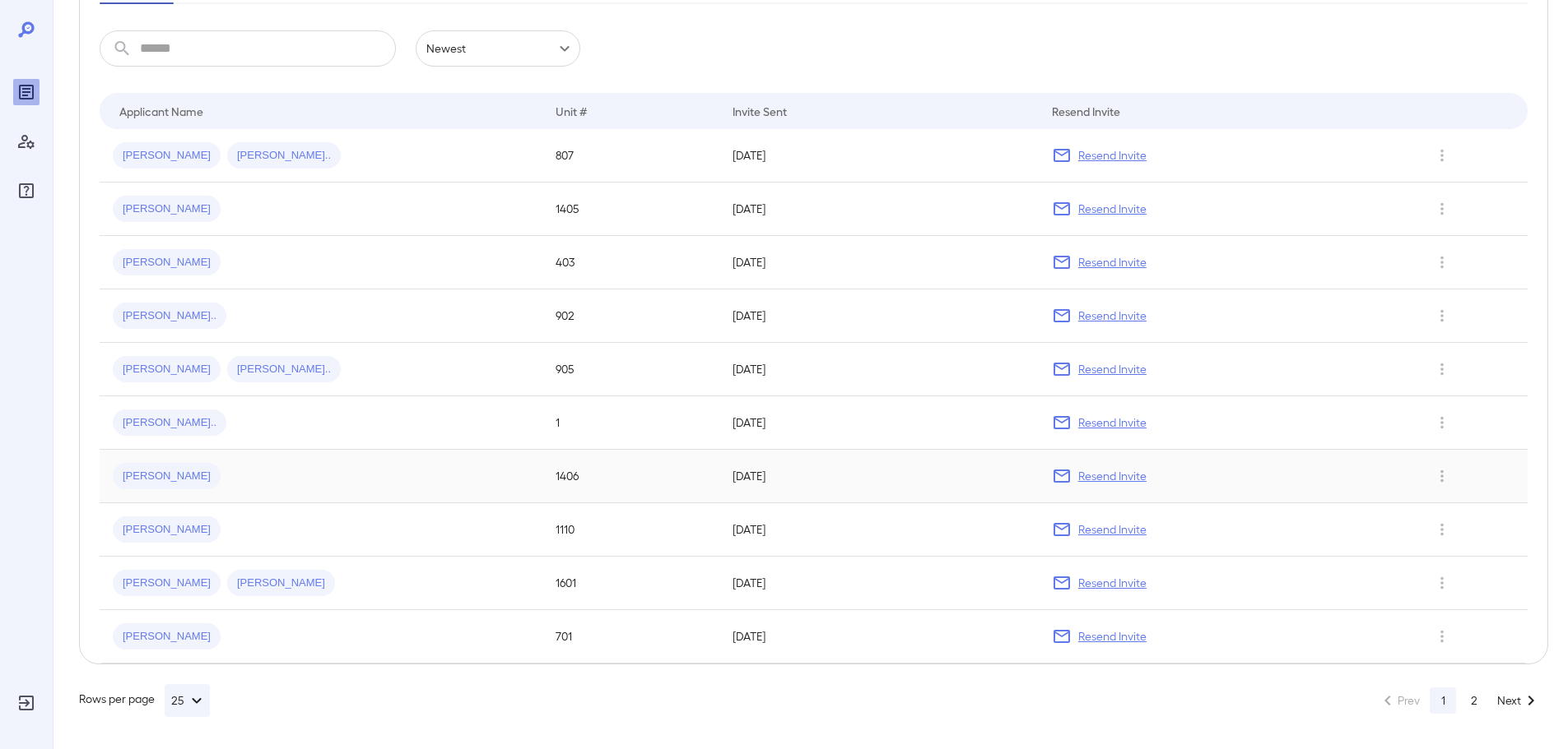
scroll to position [267, 0]
click at [1479, 707] on button "2" at bounding box center [1474, 700] width 26 height 26
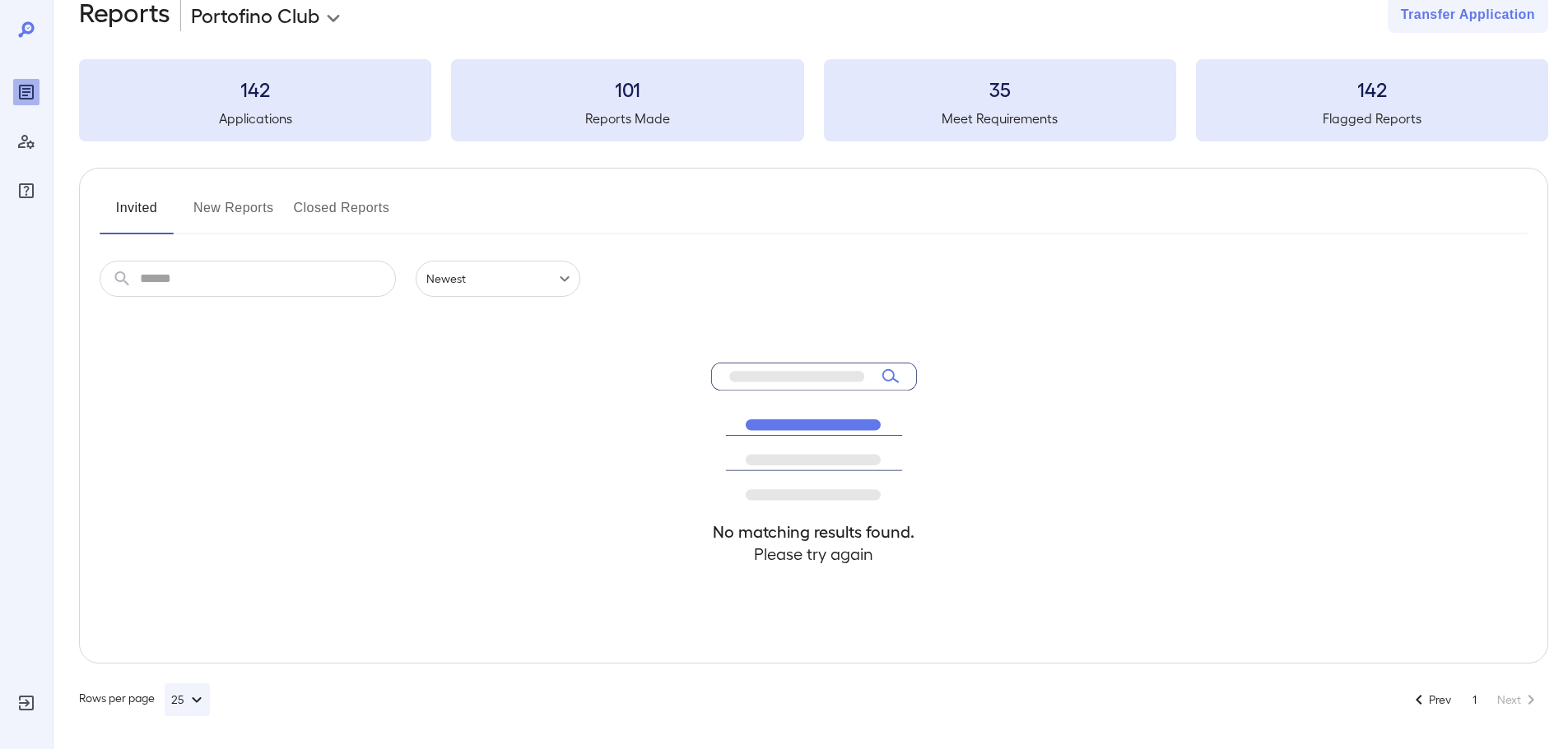
scroll to position [36, 0]
click at [1479, 700] on button "1" at bounding box center [1474, 700] width 26 height 26
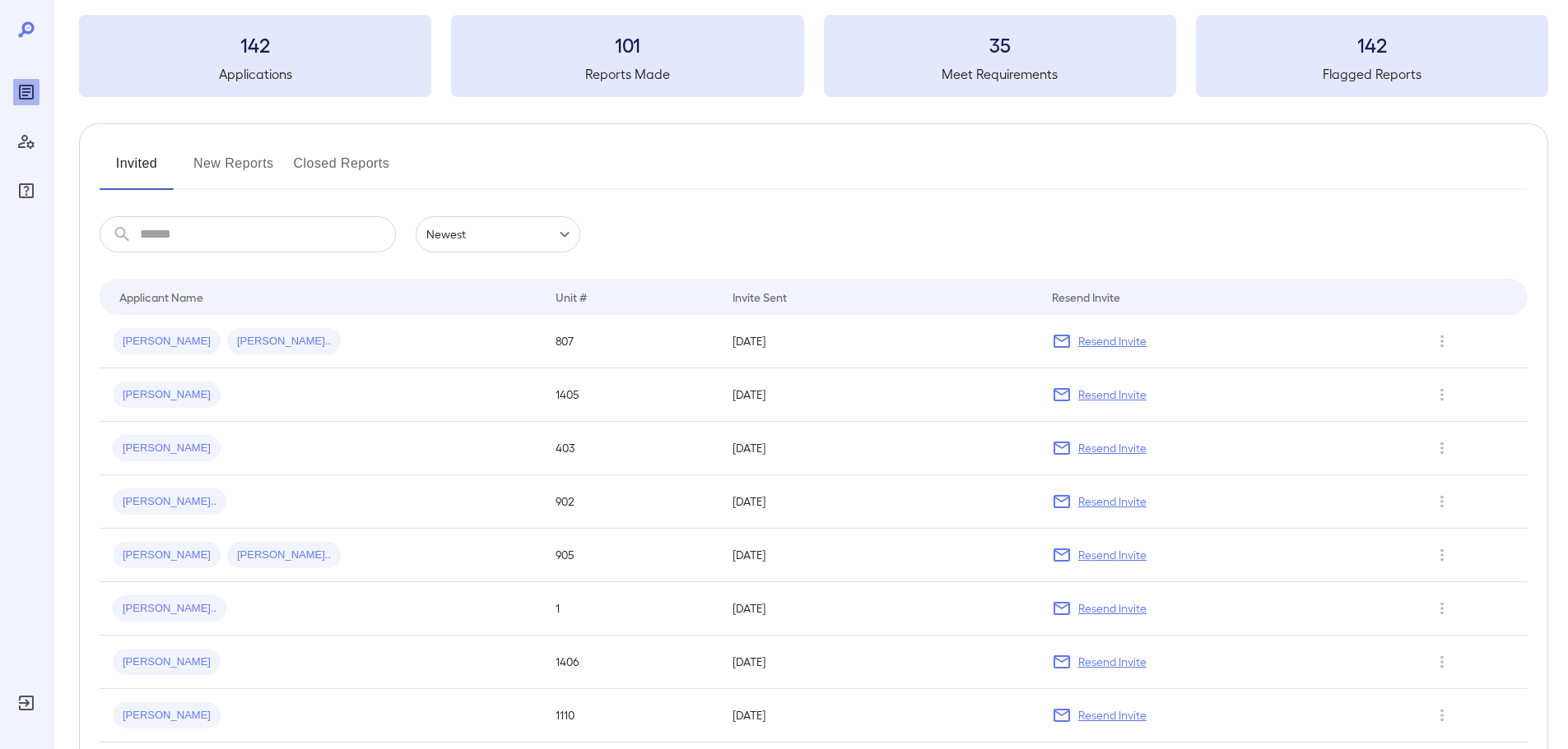
scroll to position [0, 0]
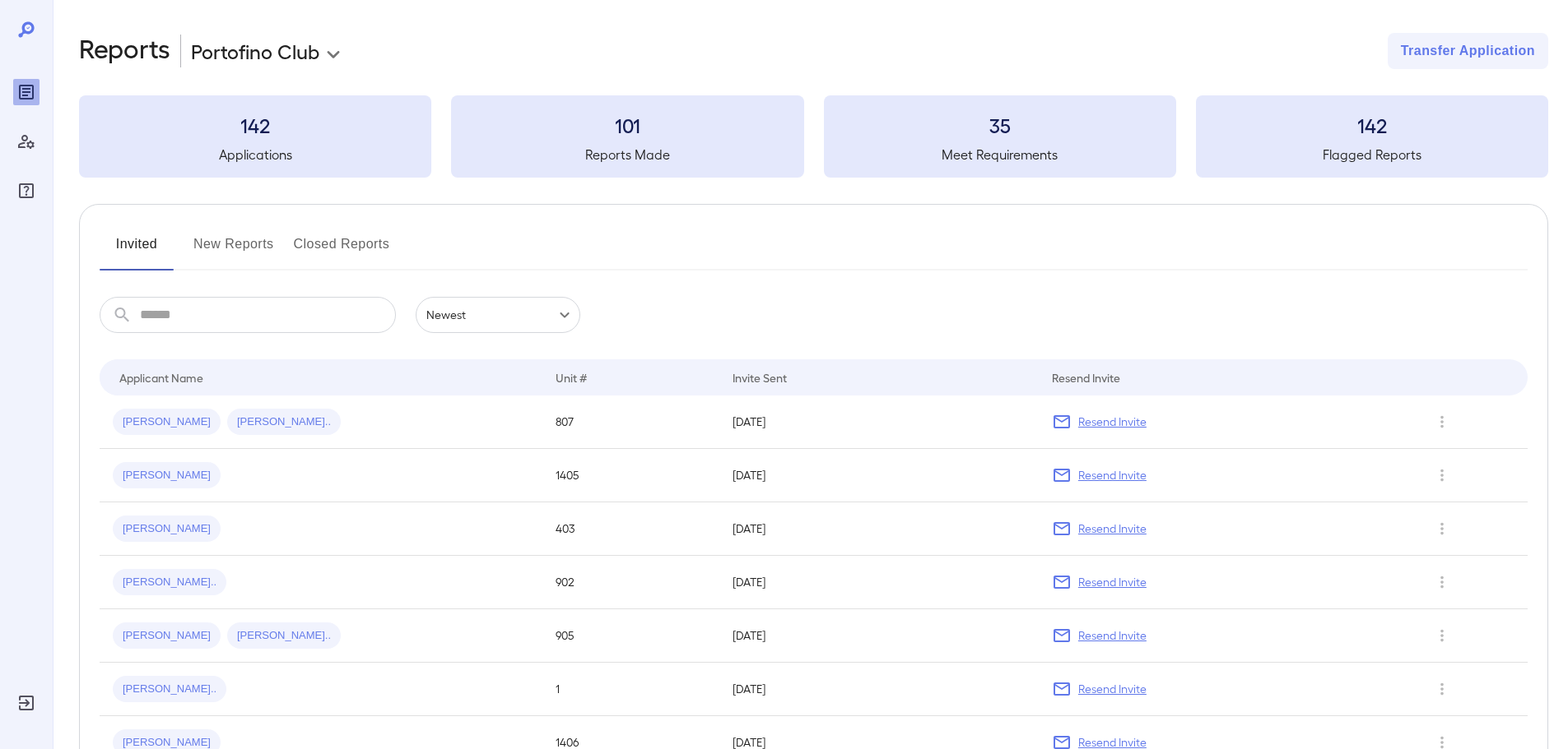
click at [212, 253] on button "New Reports" at bounding box center [233, 251] width 80 height 40
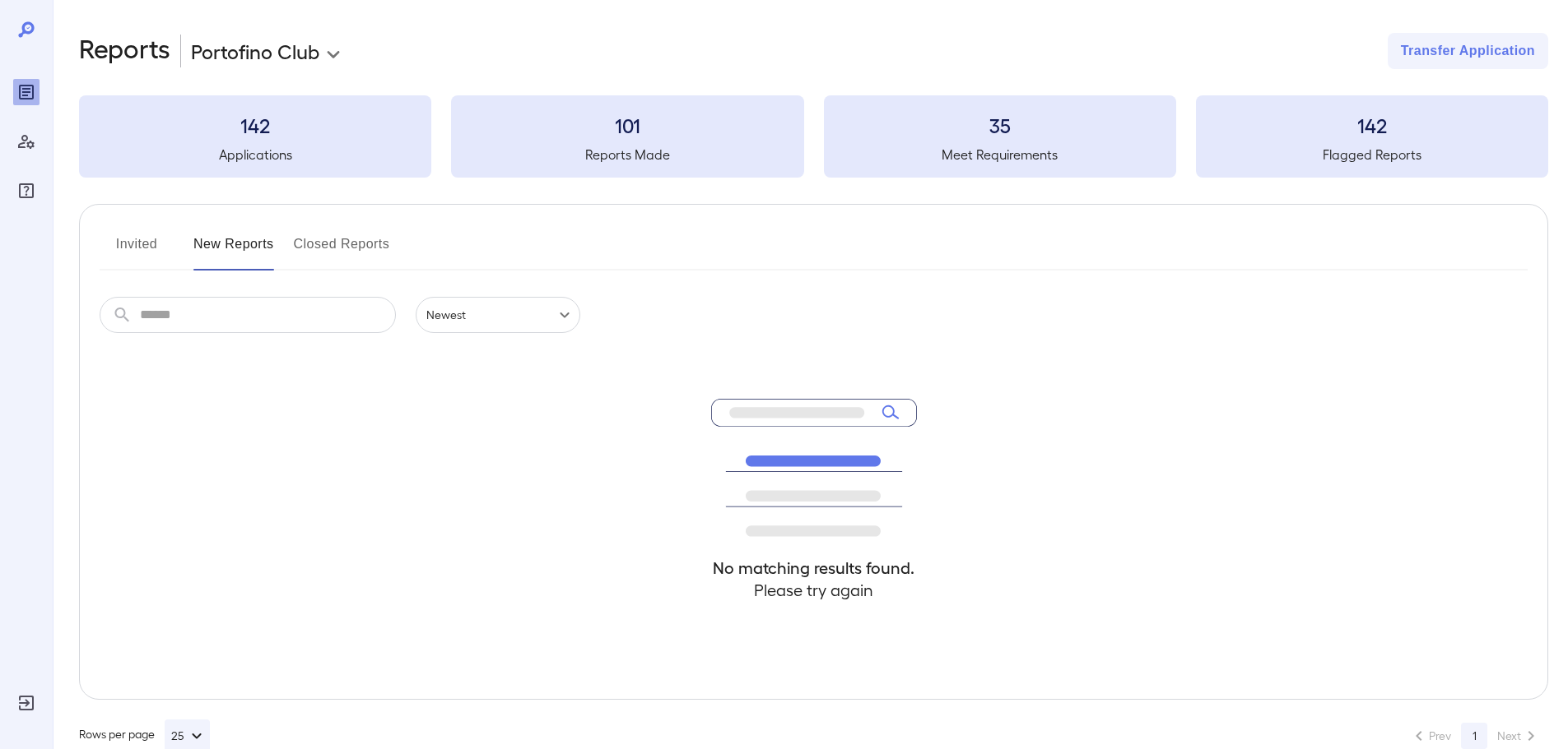
click at [357, 243] on button "Closed Reports" at bounding box center [342, 251] width 96 height 40
click at [138, 240] on button "Invited" at bounding box center [137, 251] width 74 height 40
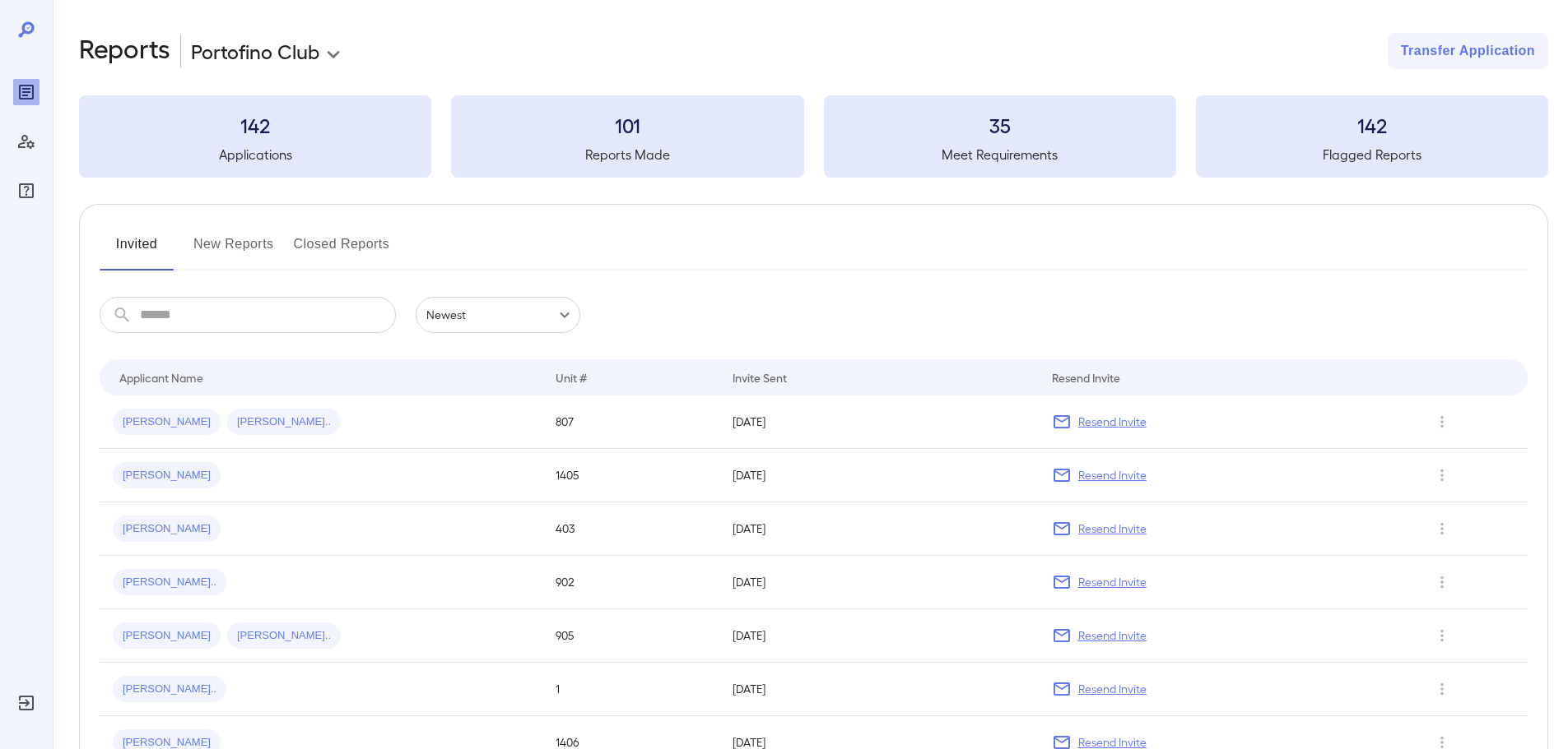
click at [344, 240] on button "Closed Reports" at bounding box center [342, 251] width 96 height 40
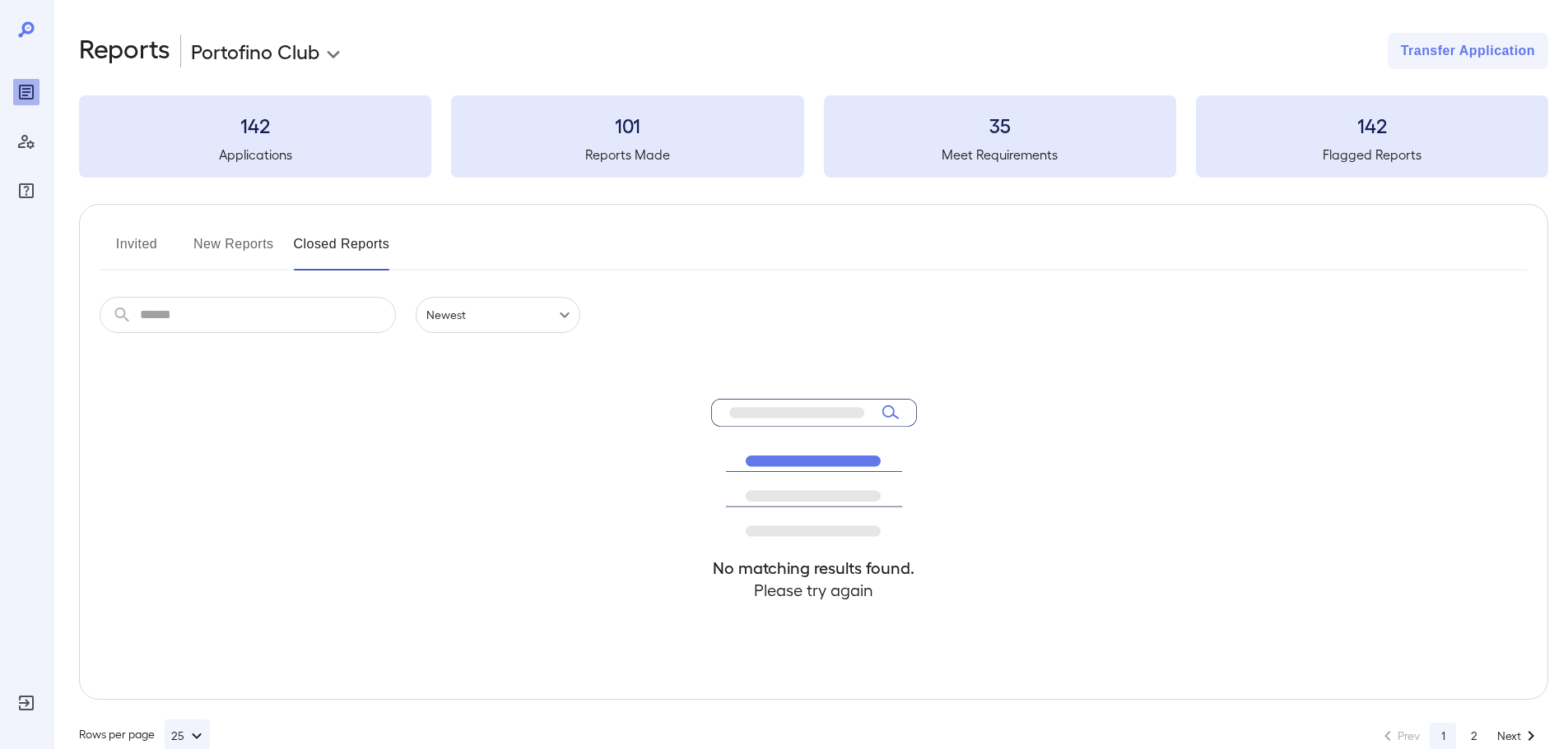
click at [223, 323] on input "text" at bounding box center [268, 315] width 256 height 36
type input "*"
